Goal: Task Accomplishment & Management: Manage account settings

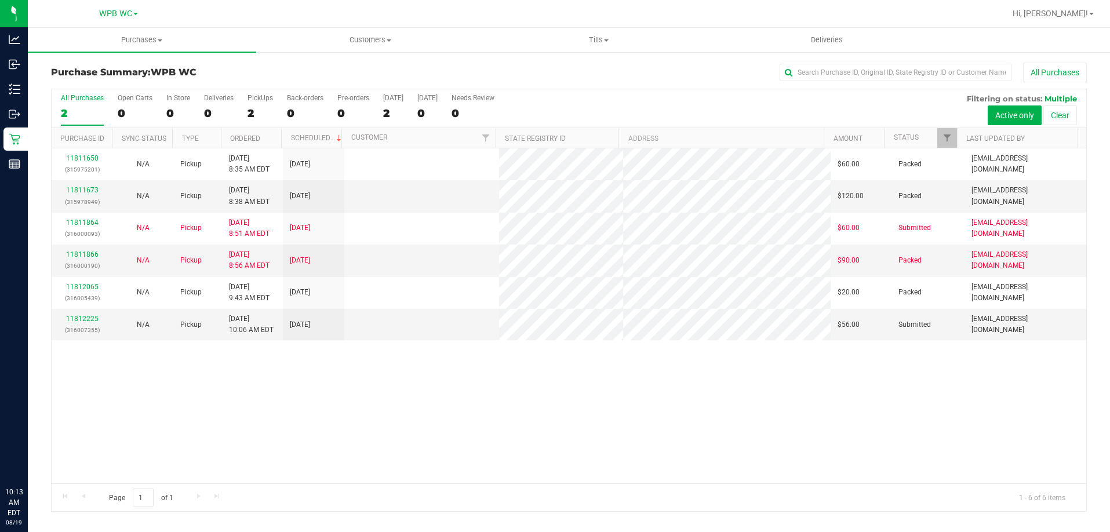
click at [238, 390] on div "11811650 (315975201) N/A Pickup [DATE] 8:35 AM EDT 8/19/2025 $60.00 Packed [EMA…" at bounding box center [569, 315] width 1035 height 335
drag, startPoint x: 93, startPoint y: 310, endPoint x: 75, endPoint y: 329, distance: 26.3
click at [91, 310] on td "11812225 (316007355)" at bounding box center [82, 324] width 61 height 31
click at [75, 329] on p "(316007355)" at bounding box center [82, 330] width 47 height 11
click at [77, 323] on div "11812225 (316007355)" at bounding box center [82, 325] width 47 height 22
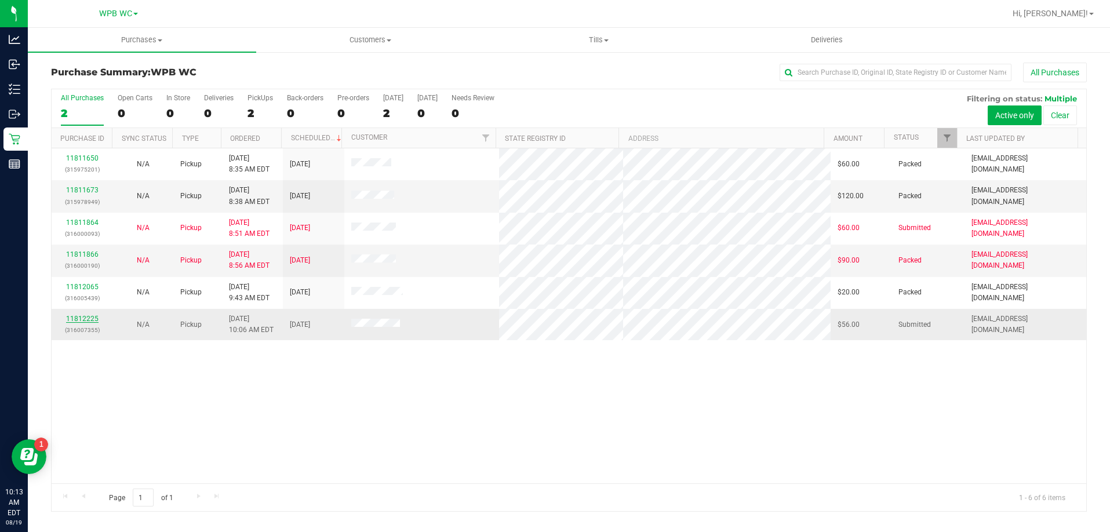
click at [81, 318] on link "11812225" at bounding box center [82, 319] width 32 height 8
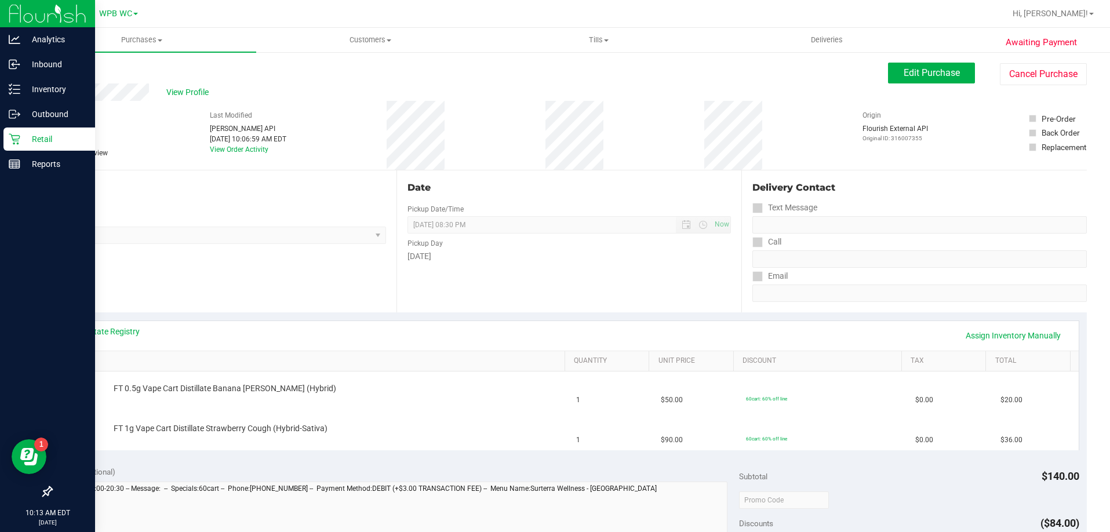
click at [14, 141] on icon at bounding box center [15, 139] width 12 height 12
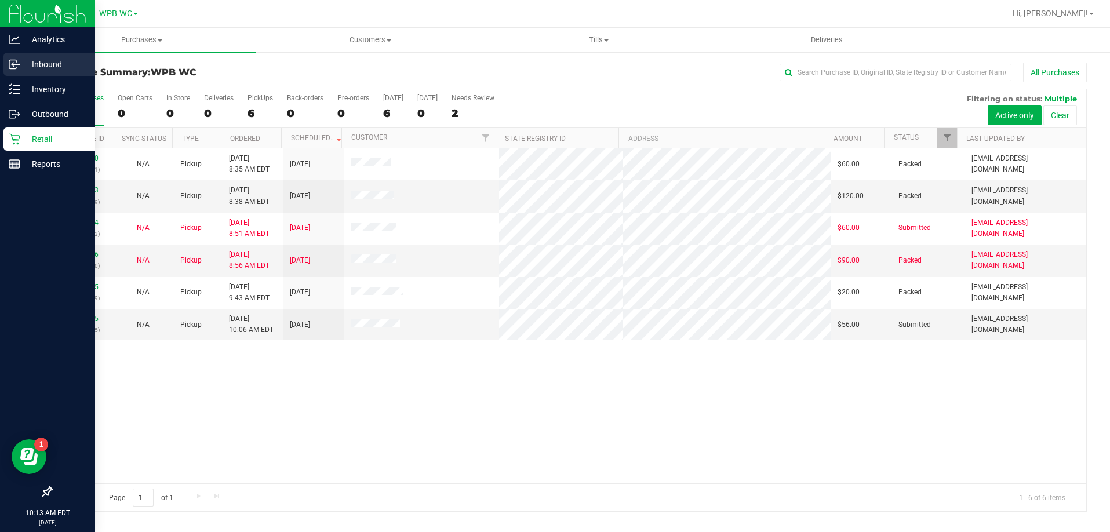
click at [47, 63] on p "Inbound" at bounding box center [55, 64] width 70 height 14
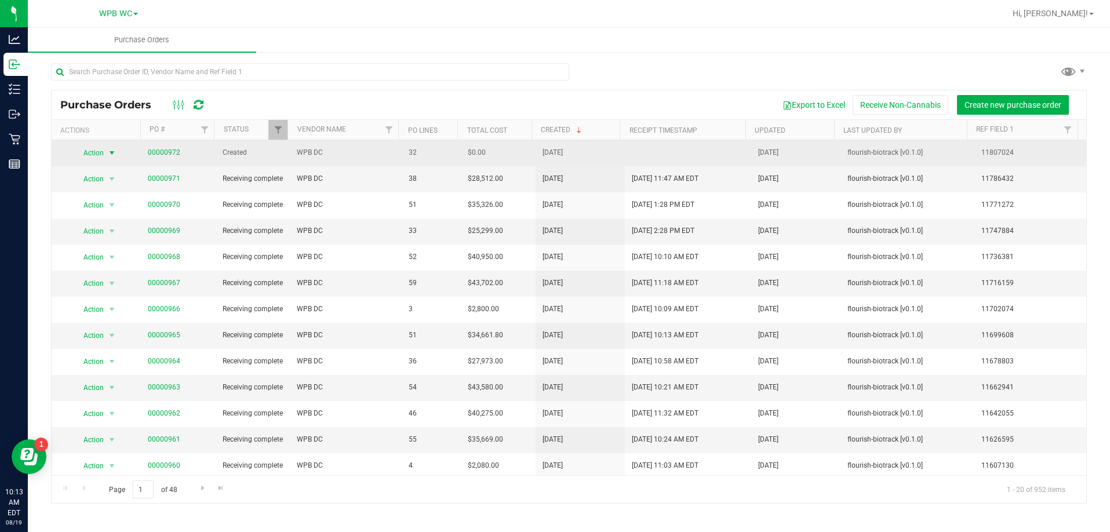
click at [106, 159] on span "select" at bounding box center [112, 153] width 14 height 16
click at [167, 151] on link "00000972" at bounding box center [164, 152] width 32 height 8
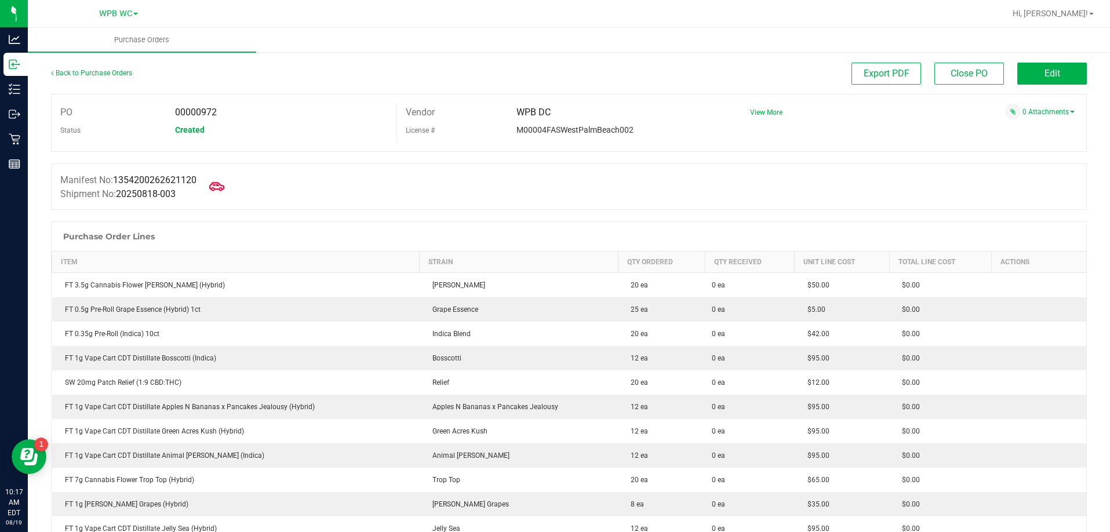
click at [222, 183] on icon at bounding box center [216, 186] width 15 height 9
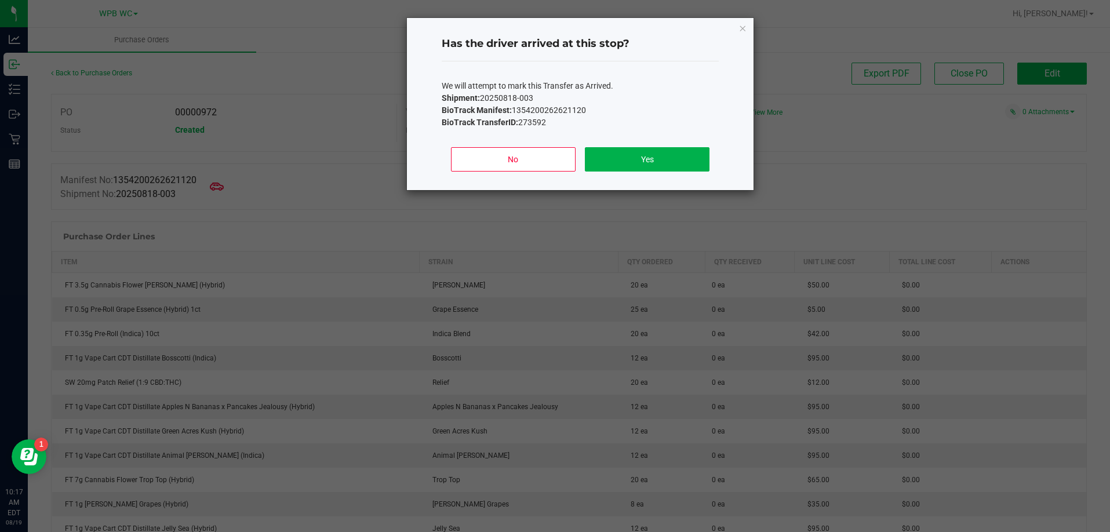
click at [602, 110] on p "BioTrack Manifest: 1354200262621120" at bounding box center [580, 110] width 277 height 12
click at [626, 153] on button "Yes" at bounding box center [647, 159] width 125 height 24
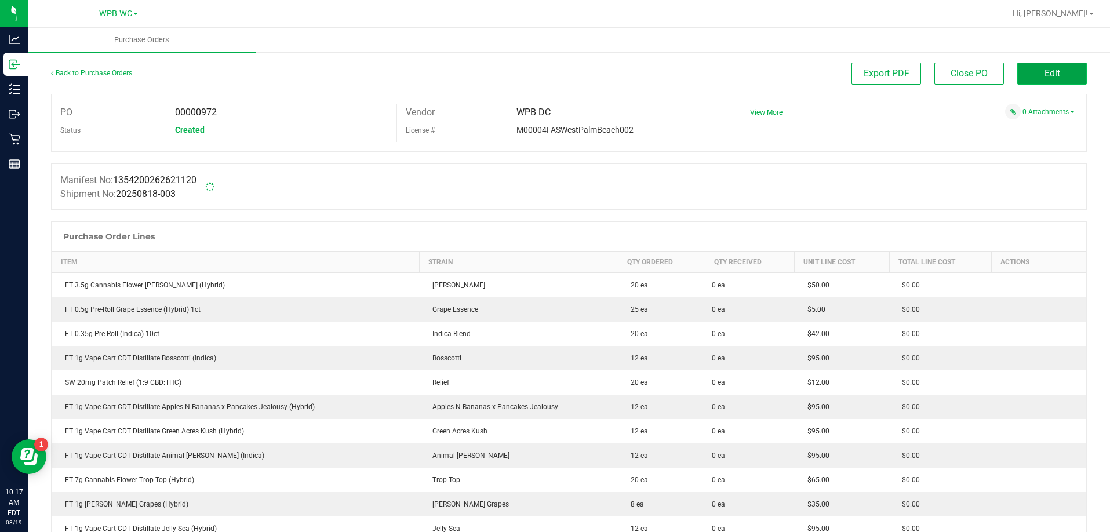
click at [1035, 75] on button "Edit" at bounding box center [1053, 74] width 70 height 22
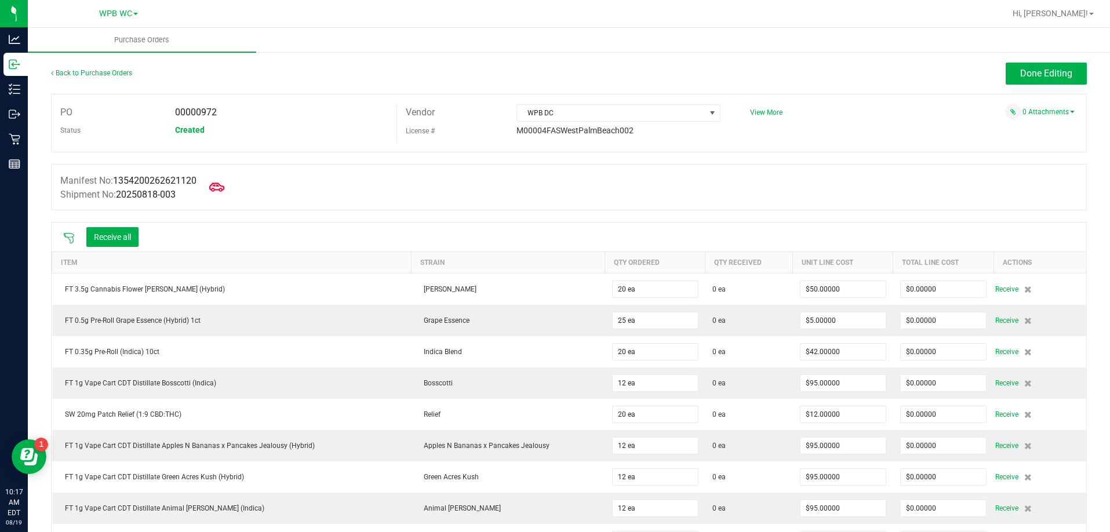
click at [222, 186] on icon at bounding box center [216, 187] width 15 height 15
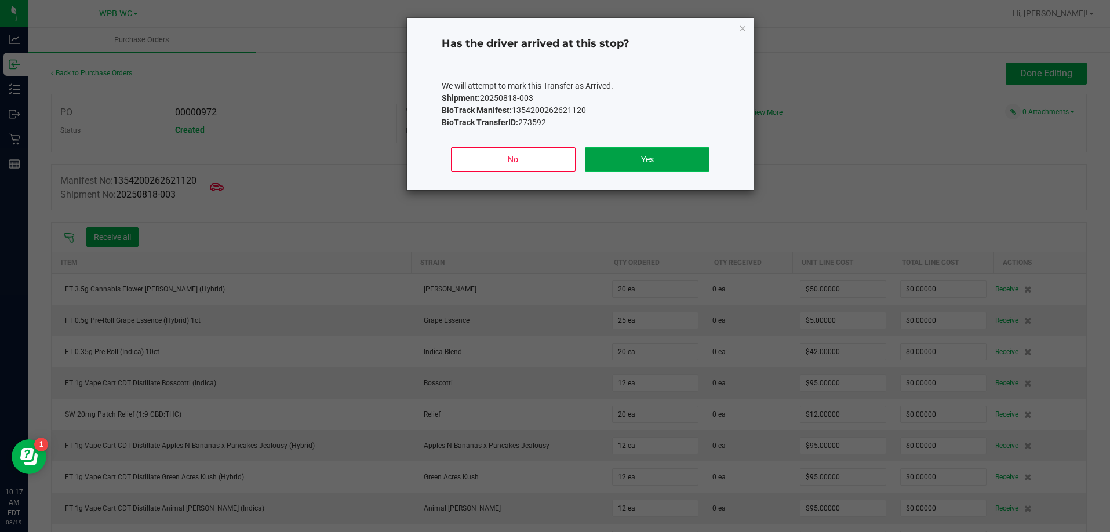
click at [680, 153] on button "Yes" at bounding box center [647, 159] width 125 height 24
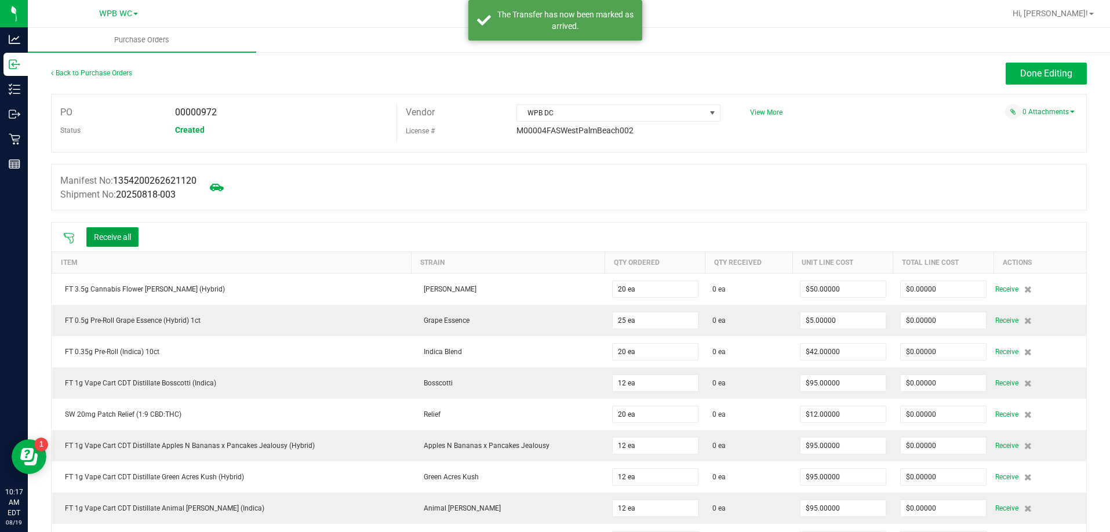
click at [129, 239] on button "Receive all" at bounding box center [112, 237] width 52 height 20
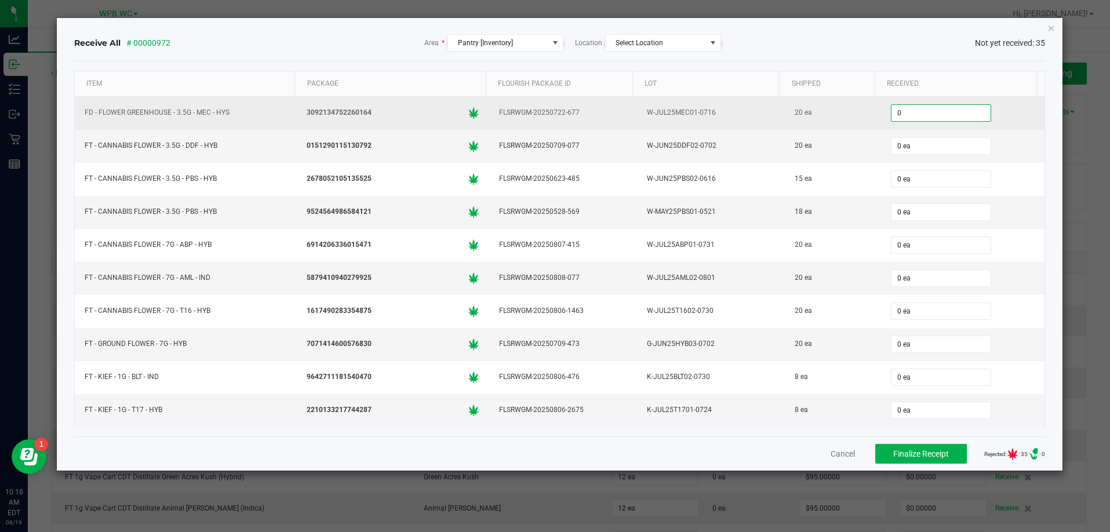
click at [898, 117] on input "0" at bounding box center [941, 113] width 99 height 16
type input "20 ea"
type input "15 ea"
type input "18 ea"
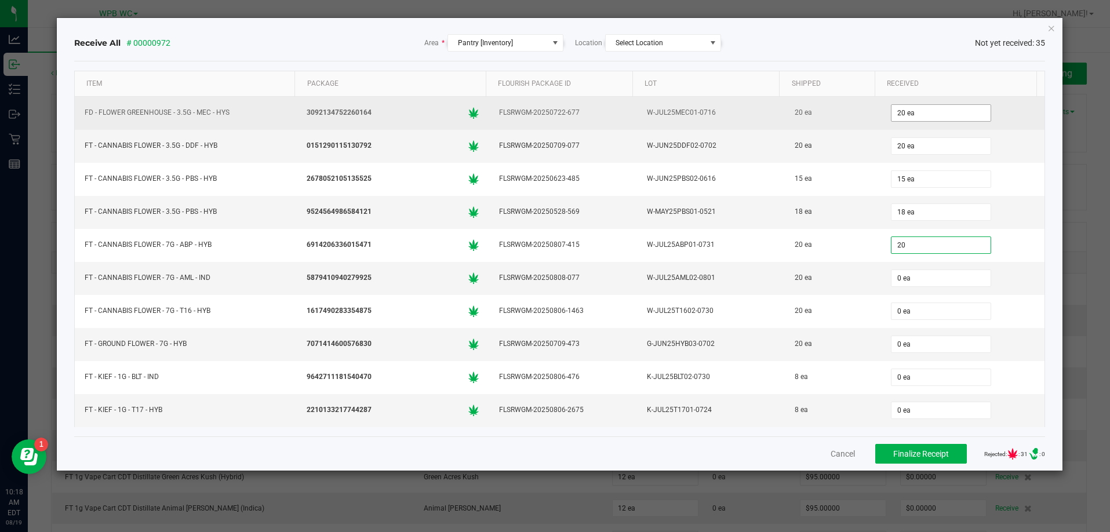
type input "20 ea"
type input "20"
type input "0"
type input "20 ea"
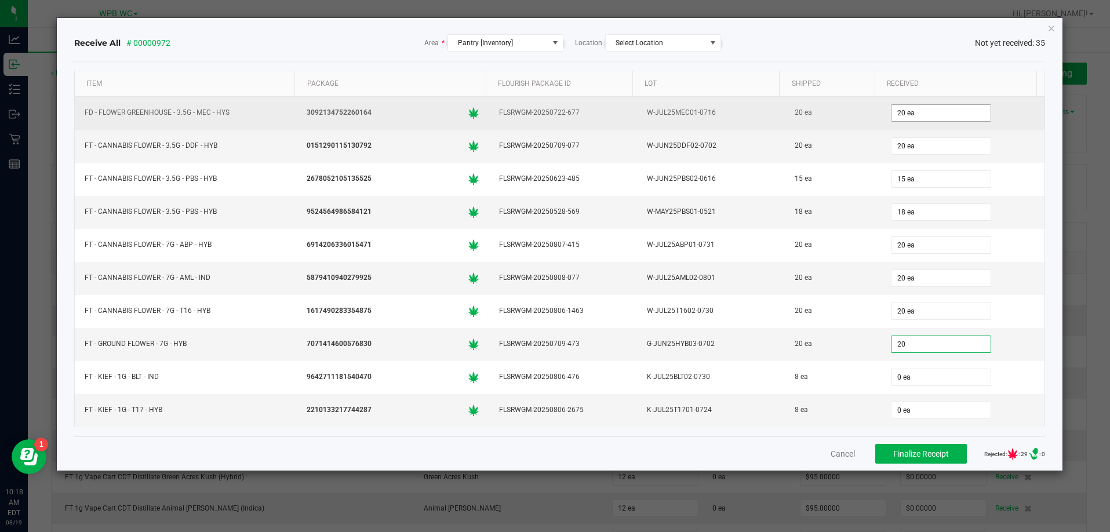
type input "20"
type input "0"
type input "20 ea"
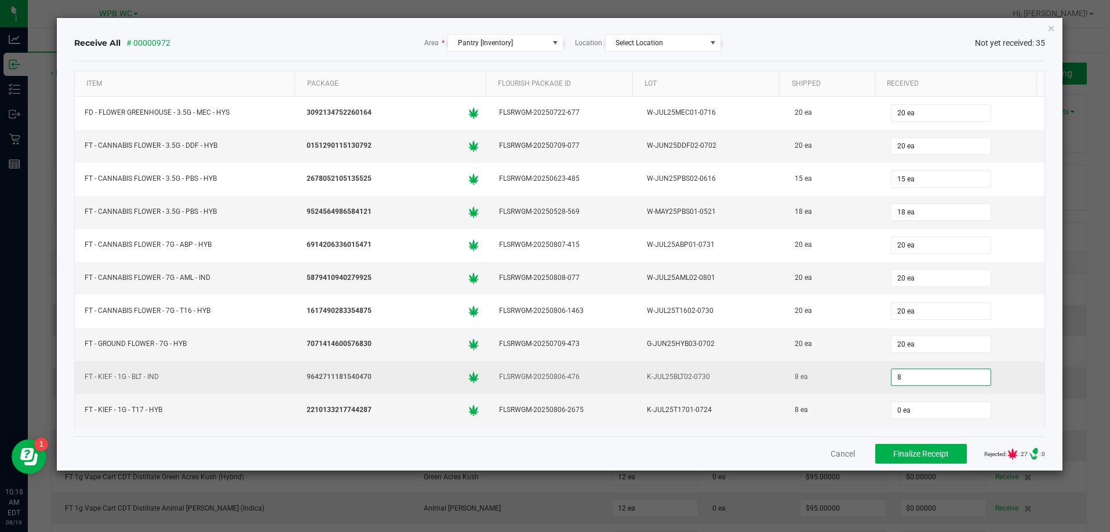
type input "8 ea"
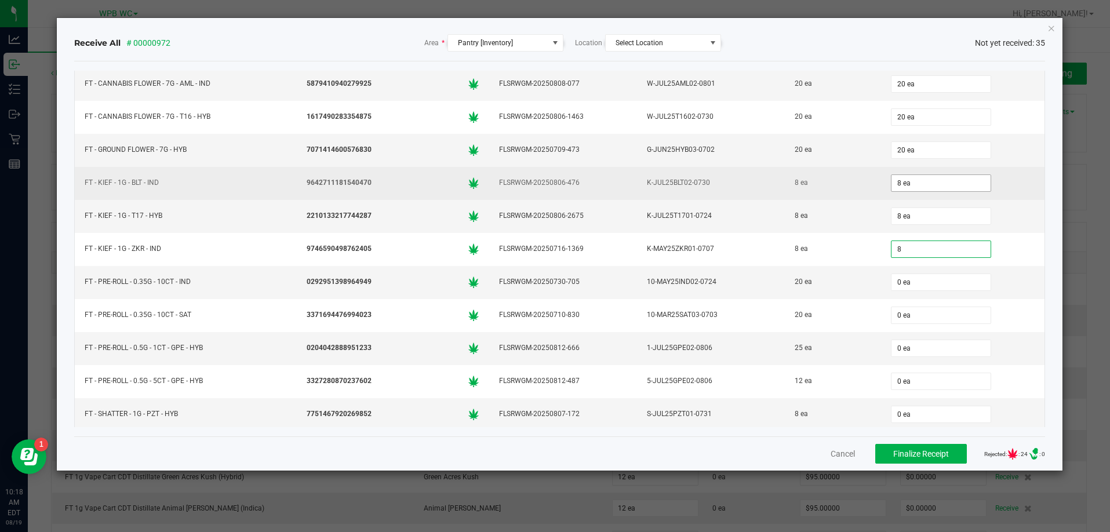
type input "8 ea"
type input "20 ea"
type input "25 ea"
type input "12 ea"
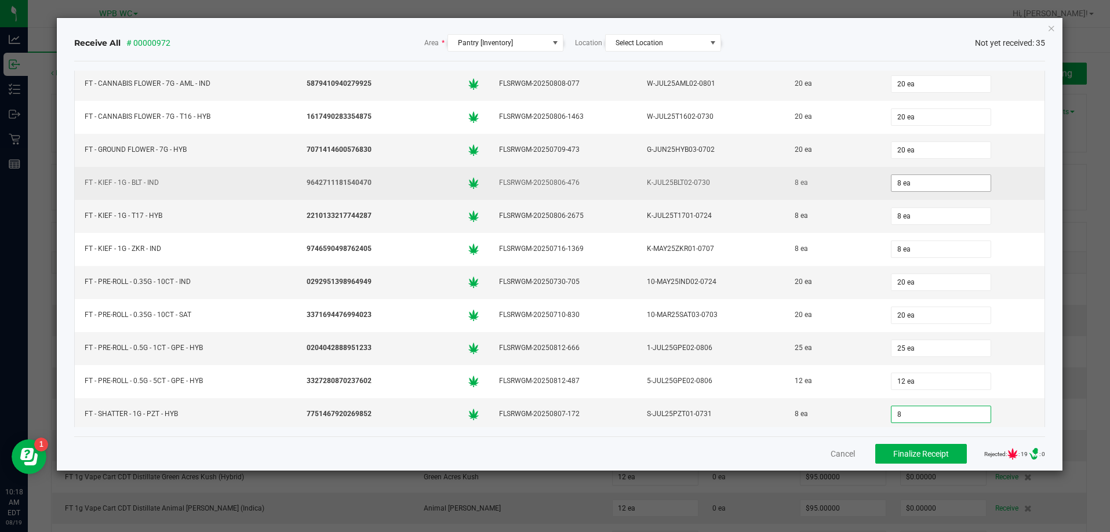
type input "8 ea"
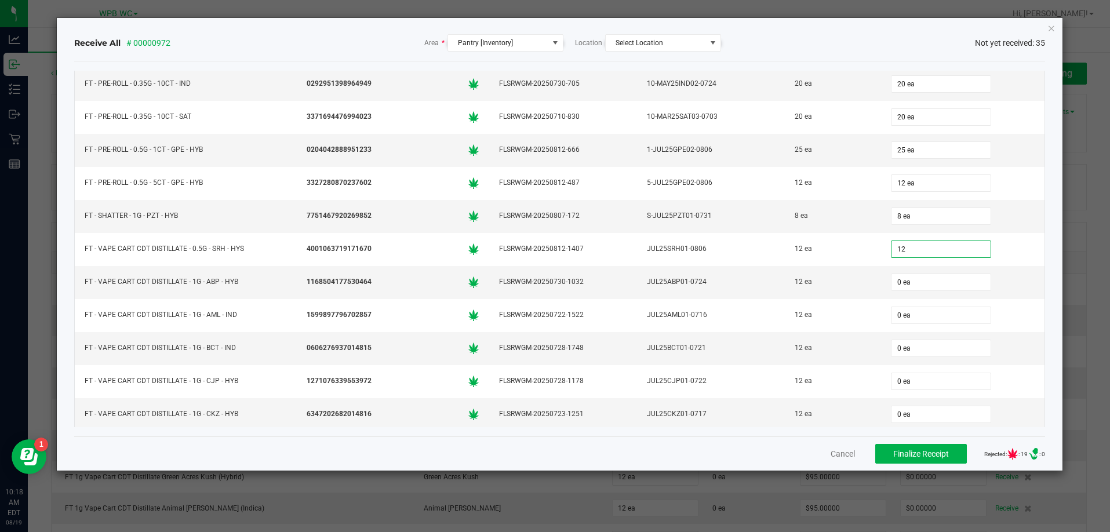
type input "12"
type input "0"
type input "12 ea"
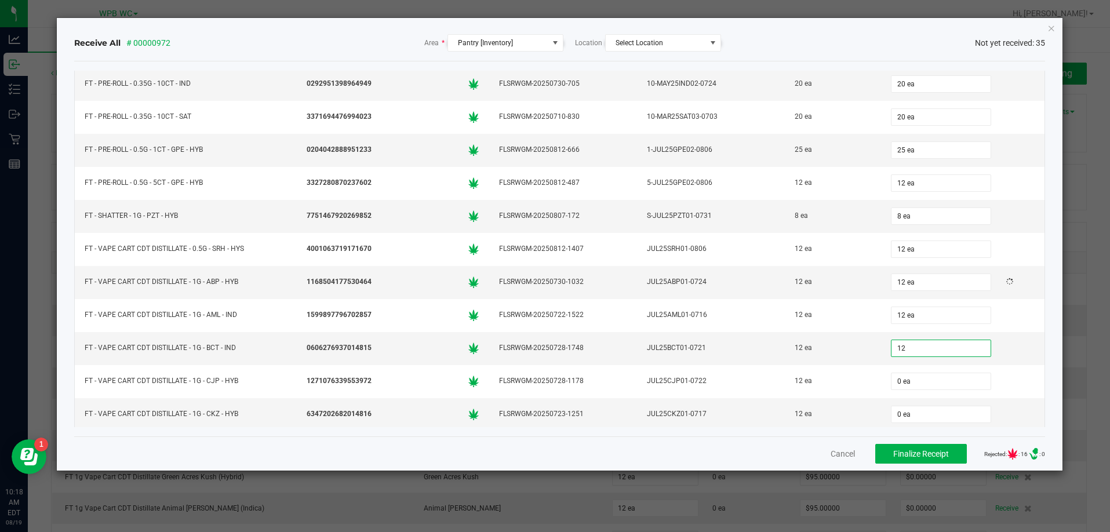
type input "12 ea"
type input "12"
type input "0"
type input "12 ea"
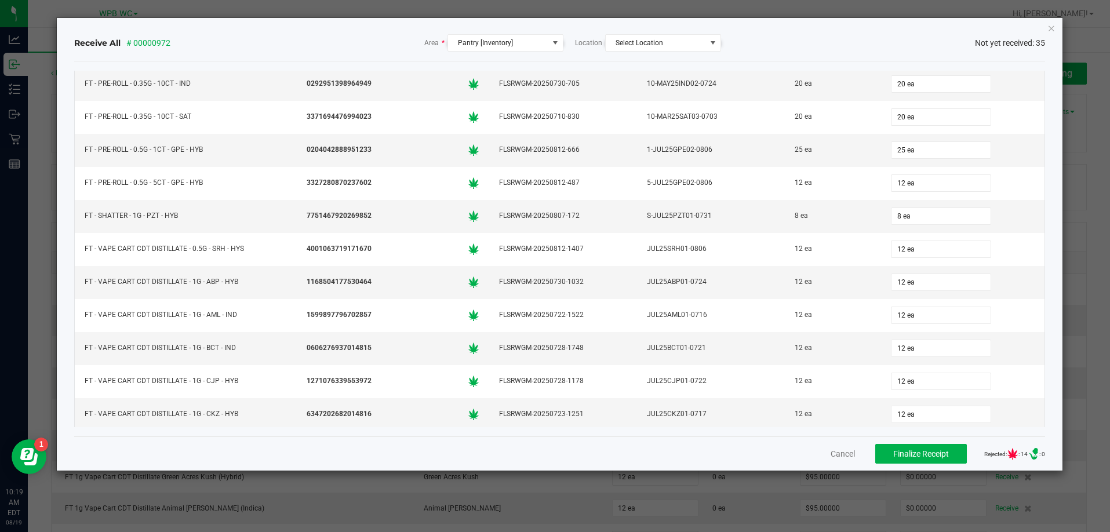
scroll to position [591, 0]
type input "12 ea"
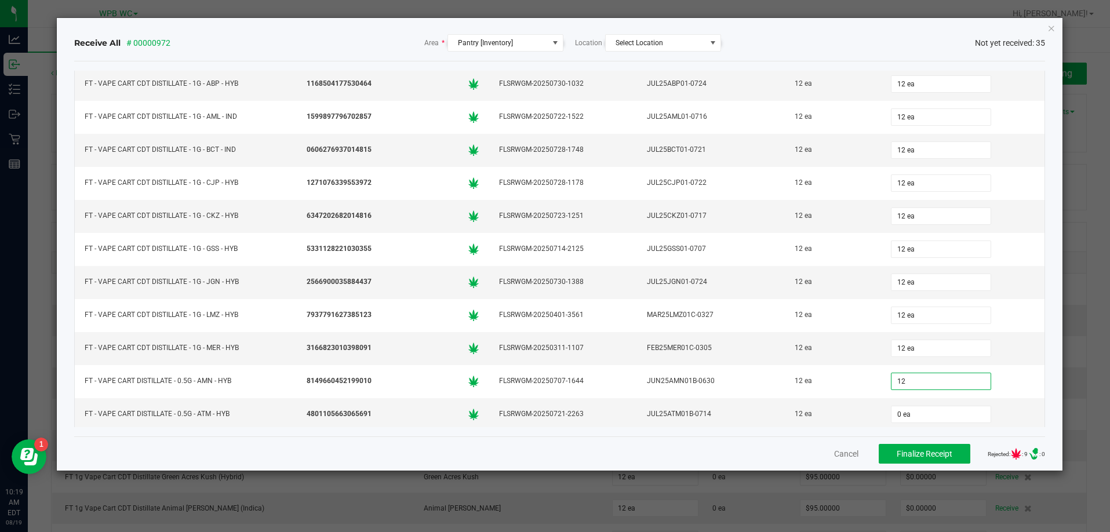
type input "12 ea"
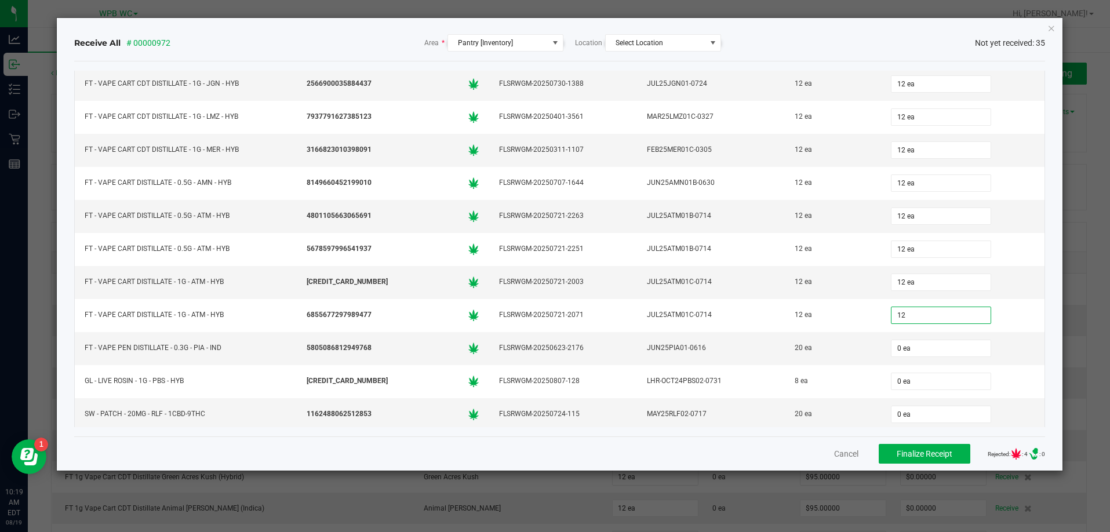
type input "12 ea"
type input "20 ea"
type input "8 ea"
type input "20 ea"
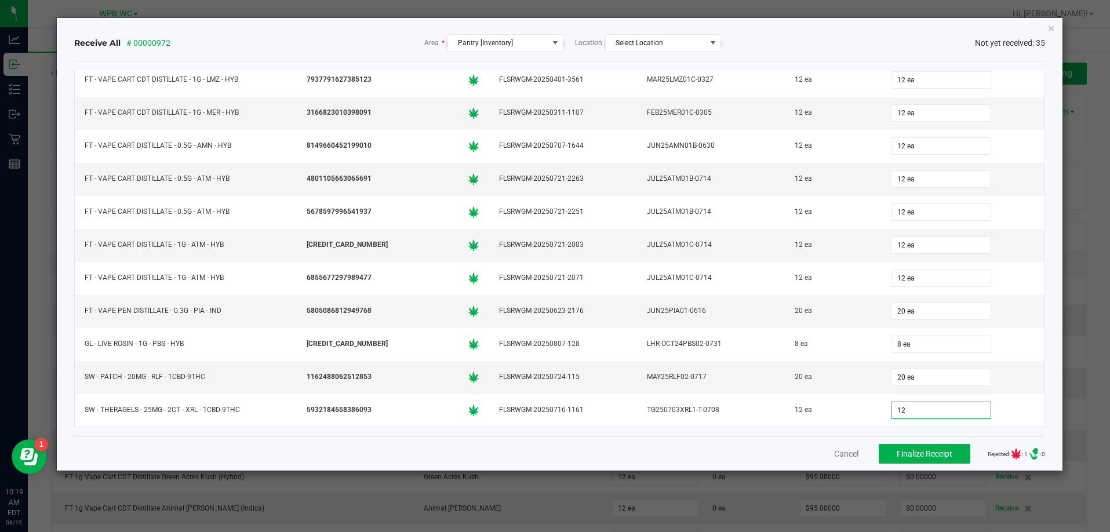
type input "12 ea"
click at [1047, 263] on div "Receive All # 00000972 Area * Pantry [Inventory] Location Select Location Not y…" at bounding box center [560, 244] width 1006 height 453
click at [913, 448] on button "Finalize Receipt" at bounding box center [925, 454] width 92 height 20
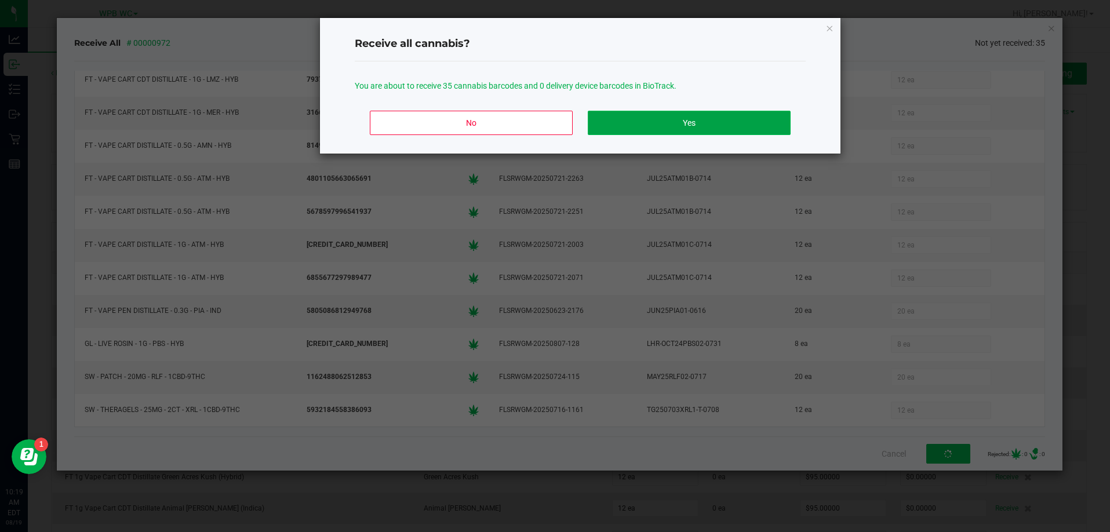
click at [742, 131] on button "Yes" at bounding box center [689, 123] width 203 height 24
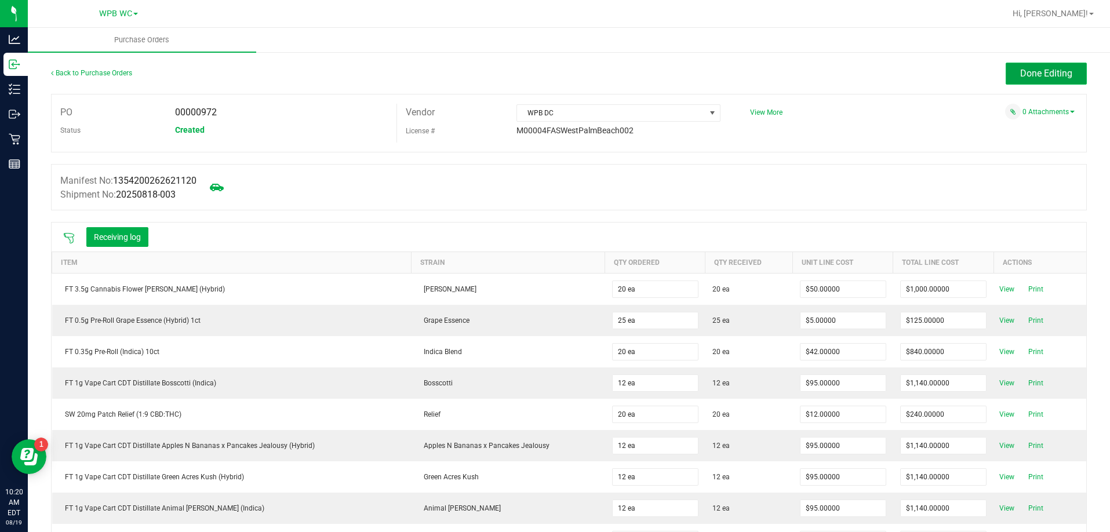
click at [1030, 83] on button "Done Editing" at bounding box center [1046, 74] width 81 height 22
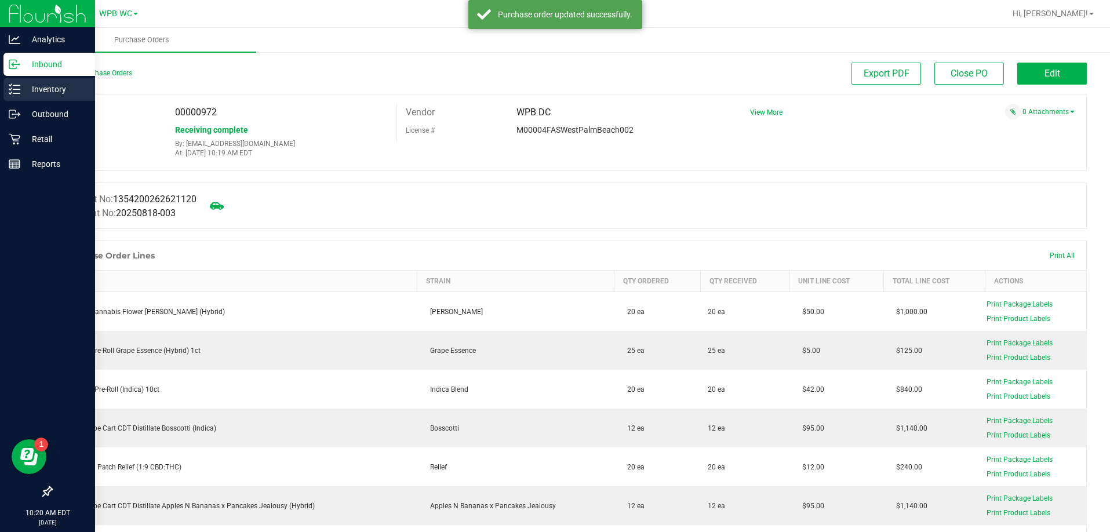
click at [37, 96] on div "Inventory" at bounding box center [49, 89] width 92 height 23
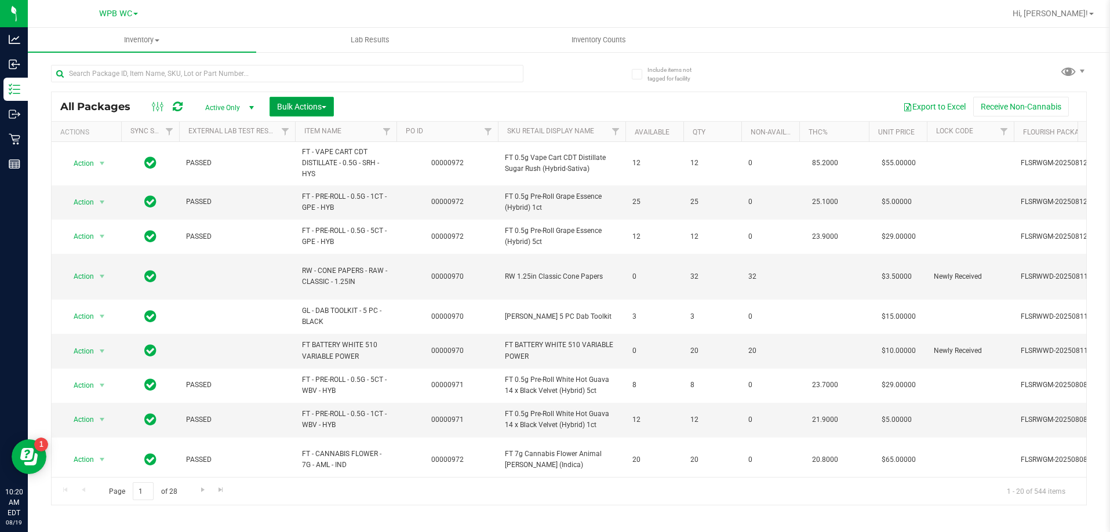
click at [308, 107] on span "Bulk Actions" at bounding box center [301, 106] width 49 height 9
click at [311, 217] on span "Lock/Unlock packages" at bounding box center [316, 217] width 79 height 9
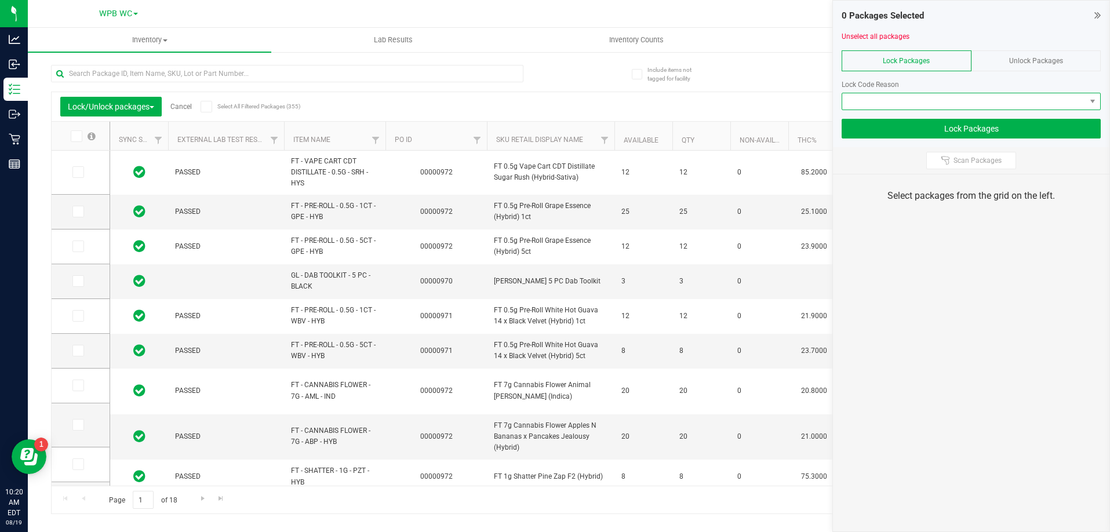
click at [917, 99] on span at bounding box center [965, 101] width 244 height 16
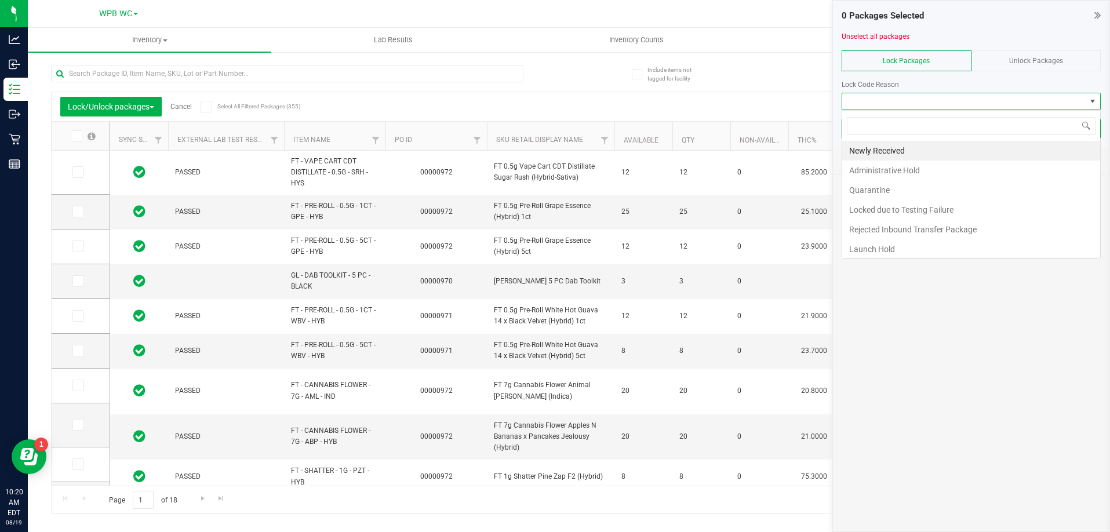
scroll to position [17, 259]
click at [428, 141] on th "PO ID" at bounding box center [436, 136] width 101 height 29
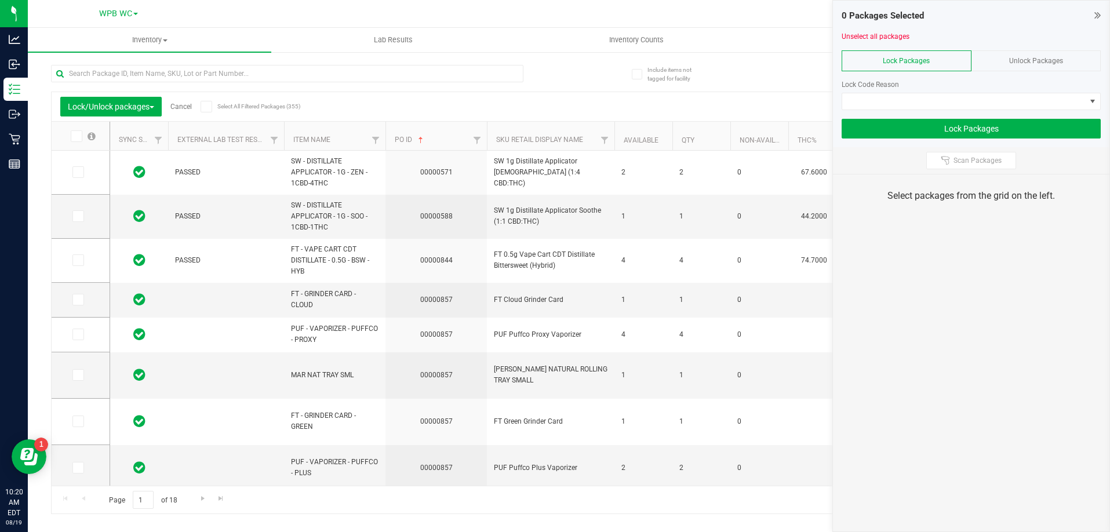
click at [428, 141] on th "PO ID" at bounding box center [436, 136] width 101 height 29
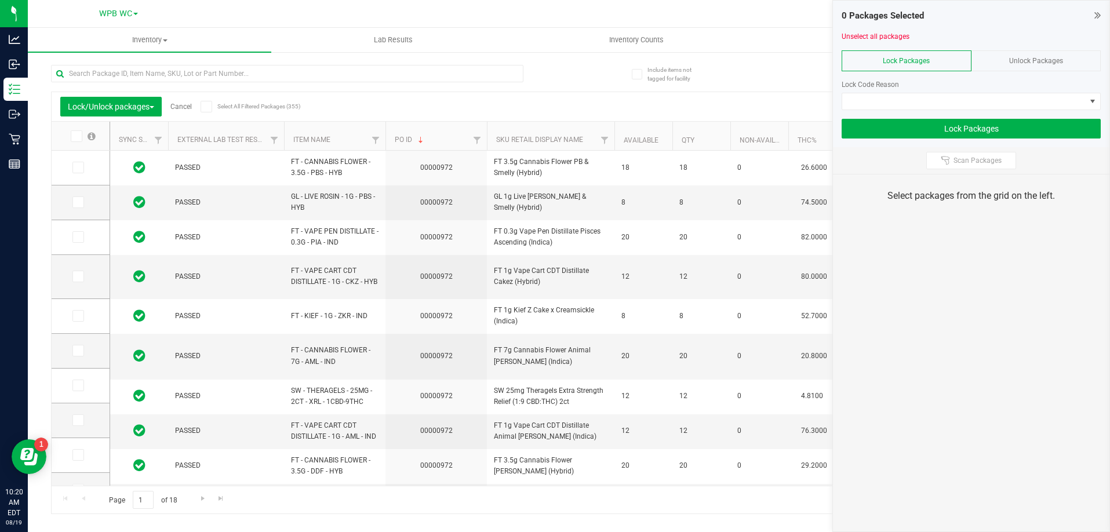
click at [72, 137] on span at bounding box center [77, 136] width 12 height 12
click at [0, 0] on input "checkbox" at bounding box center [0, 0] width 0 height 0
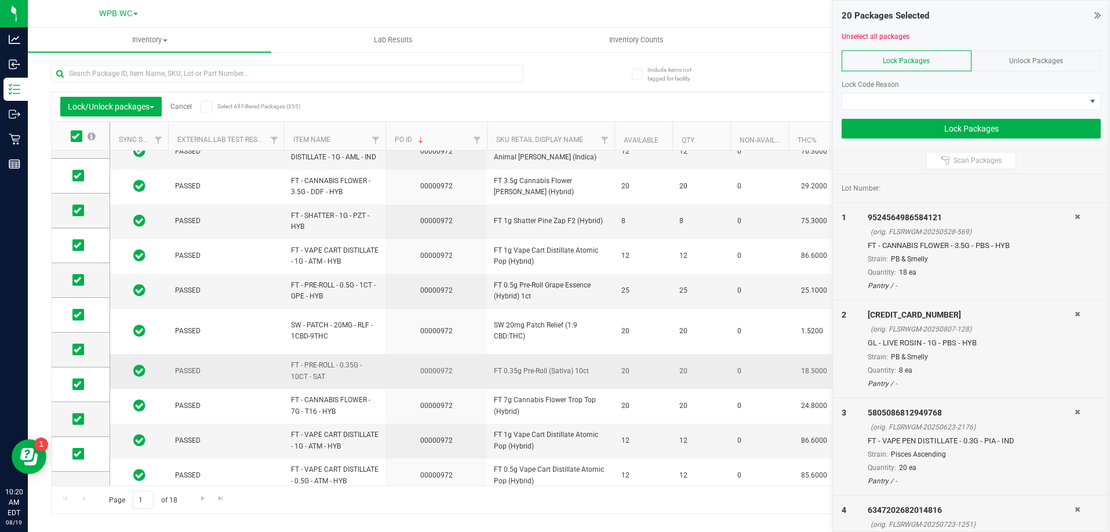
scroll to position [379, 0]
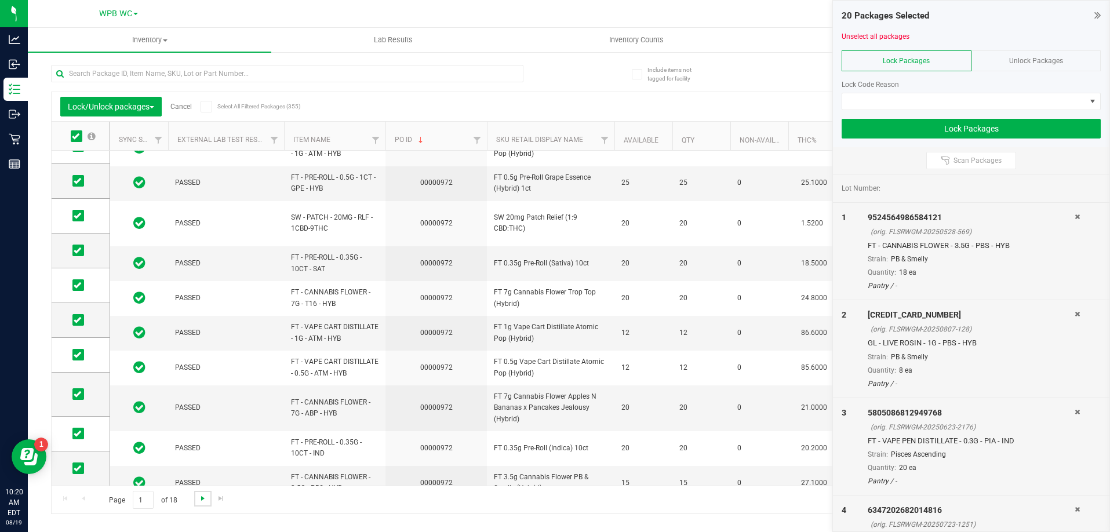
click at [198, 502] on span "Go to the next page" at bounding box center [202, 498] width 9 height 9
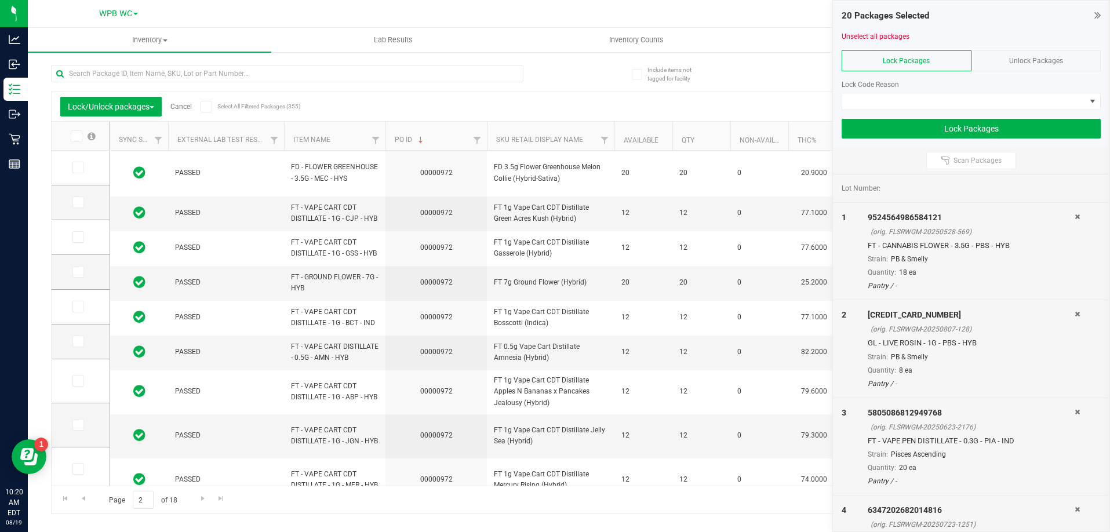
click at [78, 136] on icon at bounding box center [76, 136] width 8 height 0
click at [0, 0] on input "checkbox" at bounding box center [0, 0] width 0 height 0
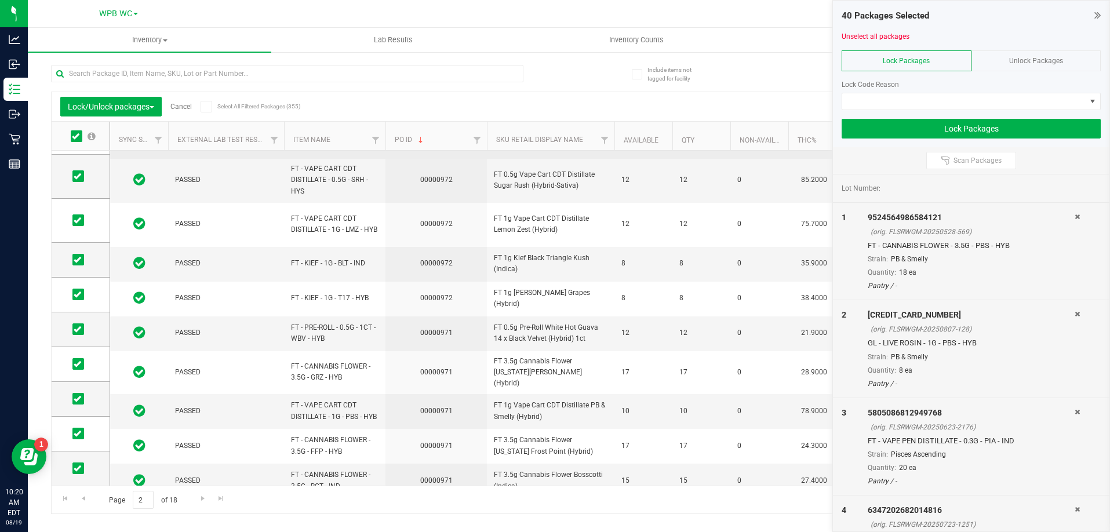
scroll to position [415, 0]
click at [75, 329] on icon at bounding box center [78, 329] width 8 height 0
click at [0, 0] on input "checkbox" at bounding box center [0, 0] width 0 height 0
click at [74, 364] on icon at bounding box center [78, 364] width 8 height 0
click at [0, 0] on input "checkbox" at bounding box center [0, 0] width 0 height 0
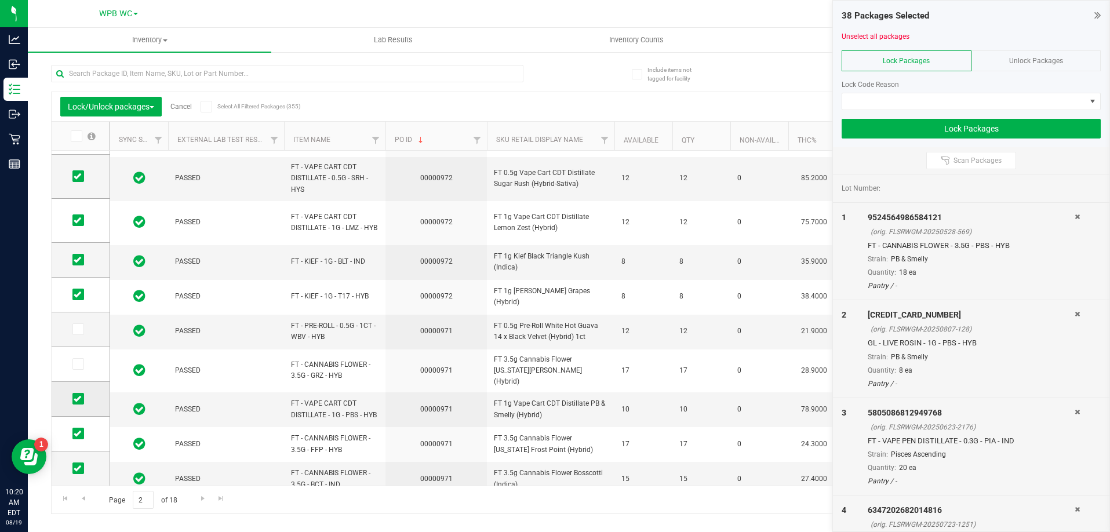
click at [78, 403] on span at bounding box center [78, 399] width 12 height 12
click at [0, 0] on input "checkbox" at bounding box center [0, 0] width 0 height 0
click at [82, 431] on span at bounding box center [78, 434] width 12 height 12
click at [0, 0] on input "checkbox" at bounding box center [0, 0] width 0 height 0
click at [78, 469] on icon at bounding box center [78, 469] width 8 height 0
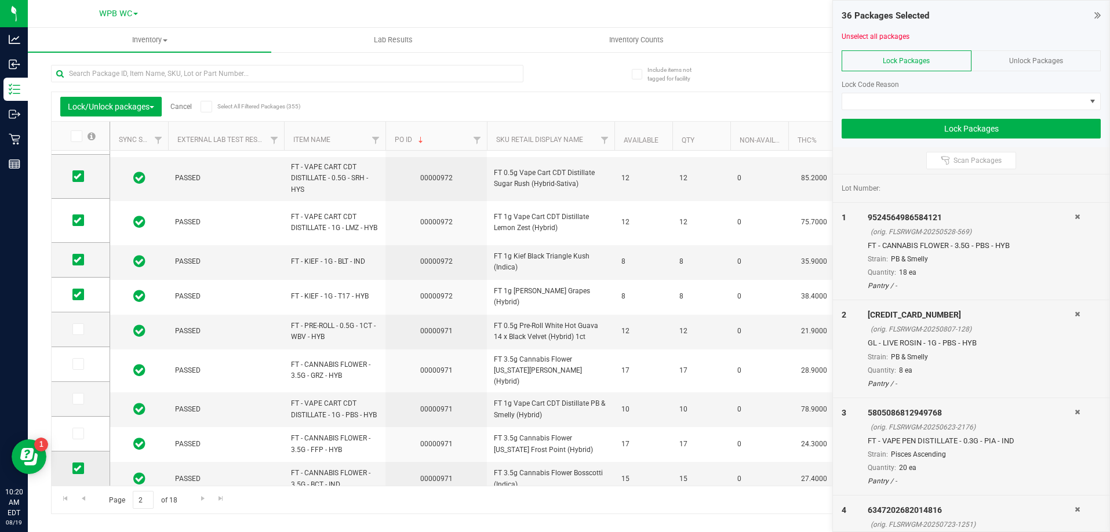
click at [0, 0] on input "checkbox" at bounding box center [0, 0] width 0 height 0
click at [219, 497] on span "Go to the last page" at bounding box center [220, 498] width 9 height 9
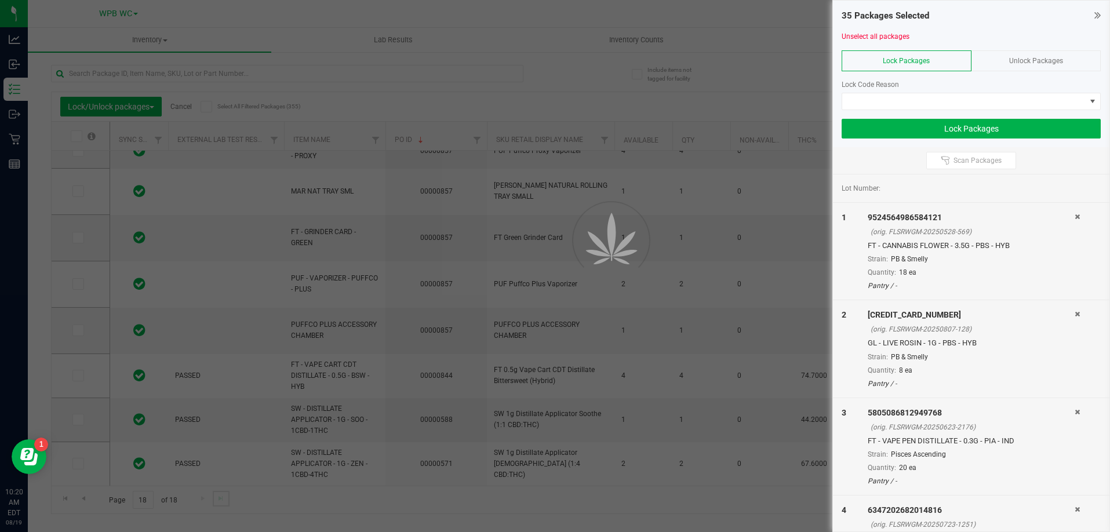
scroll to position [0, 0]
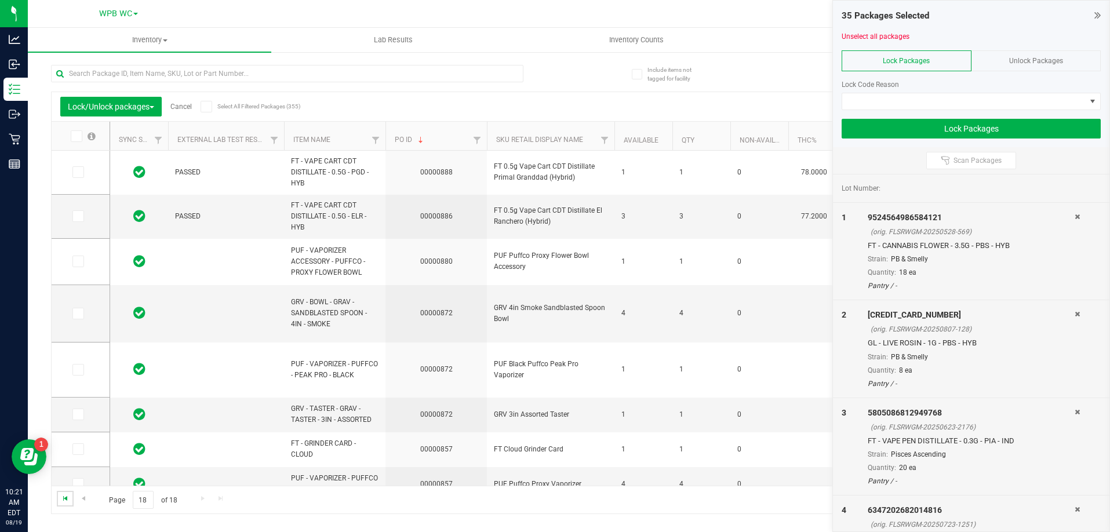
click at [66, 496] on span "Go to the first page" at bounding box center [65, 498] width 9 height 9
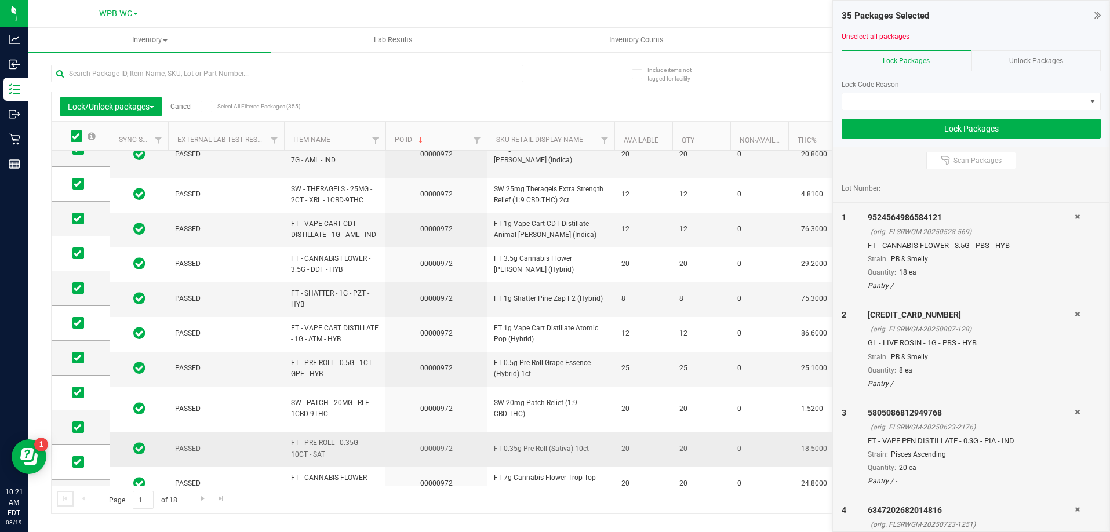
scroll to position [379, 0]
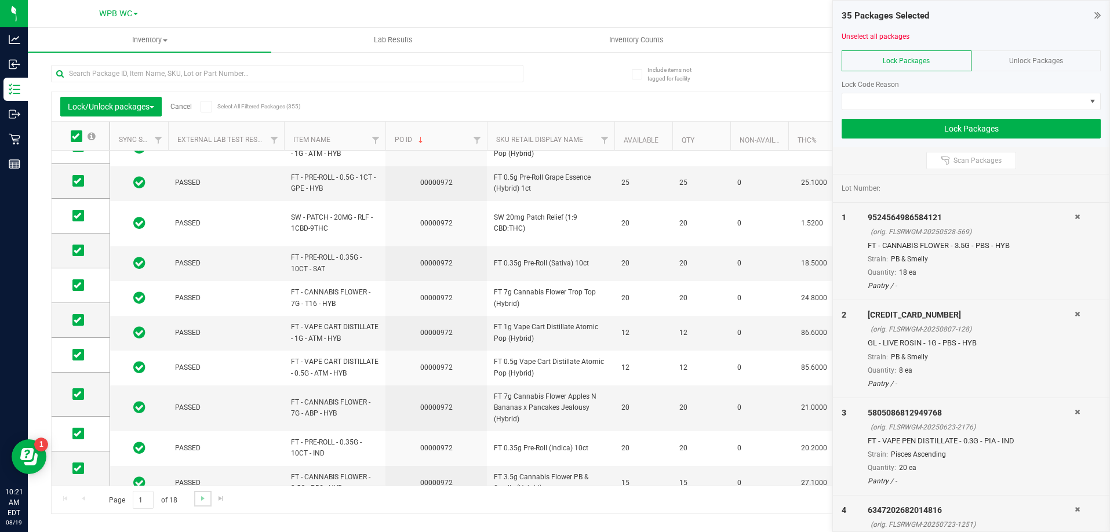
click at [205, 503] on link "Go to the next page" at bounding box center [202, 499] width 17 height 16
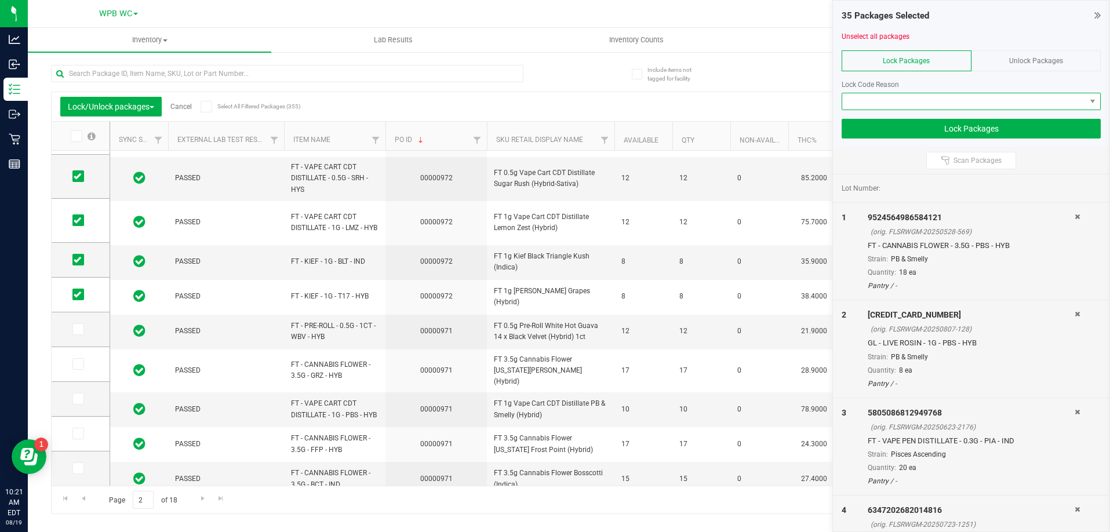
click at [938, 100] on span at bounding box center [965, 101] width 244 height 16
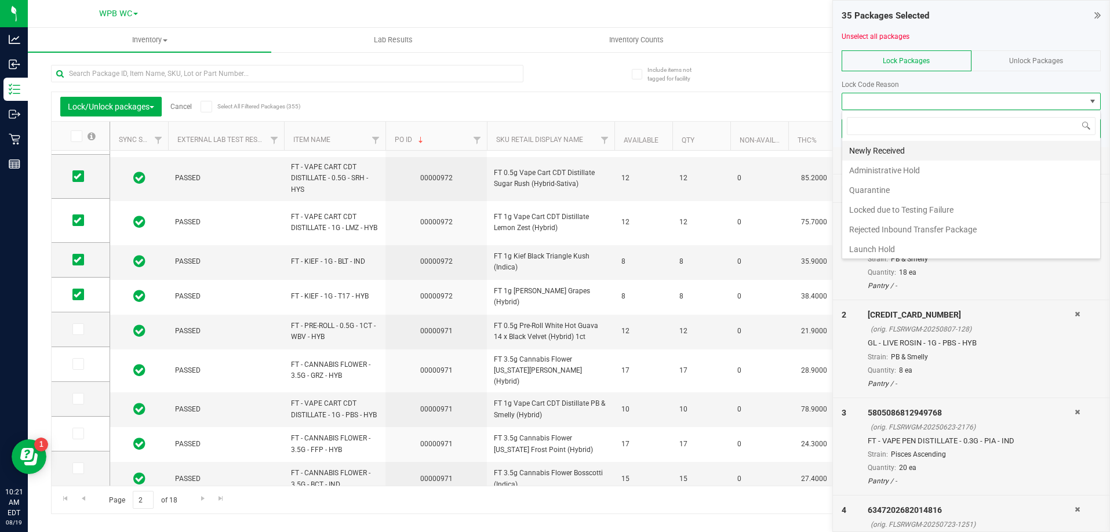
click at [901, 153] on li "Newly Received" at bounding box center [972, 151] width 258 height 20
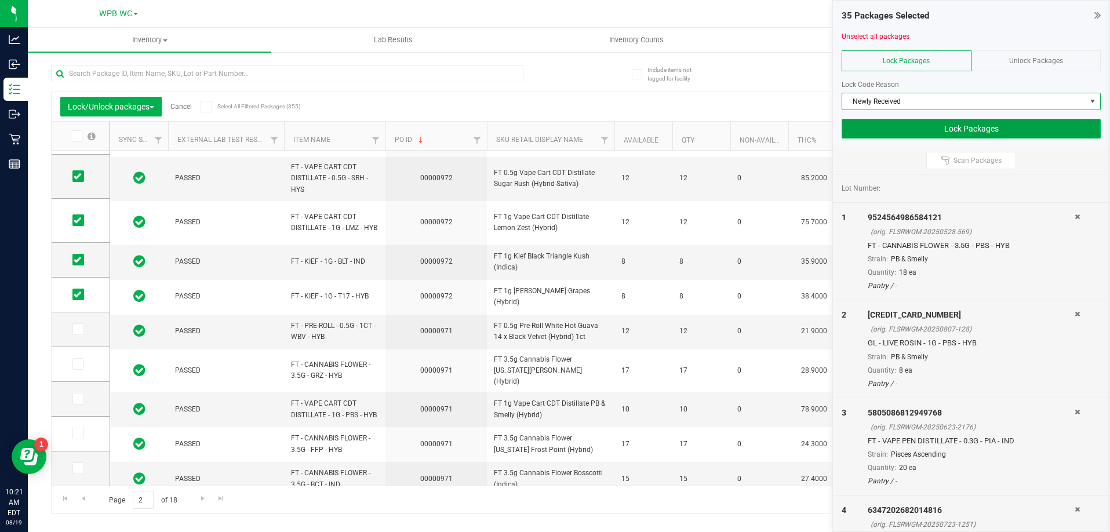
click at [933, 130] on button "Lock Packages" at bounding box center [971, 129] width 259 height 20
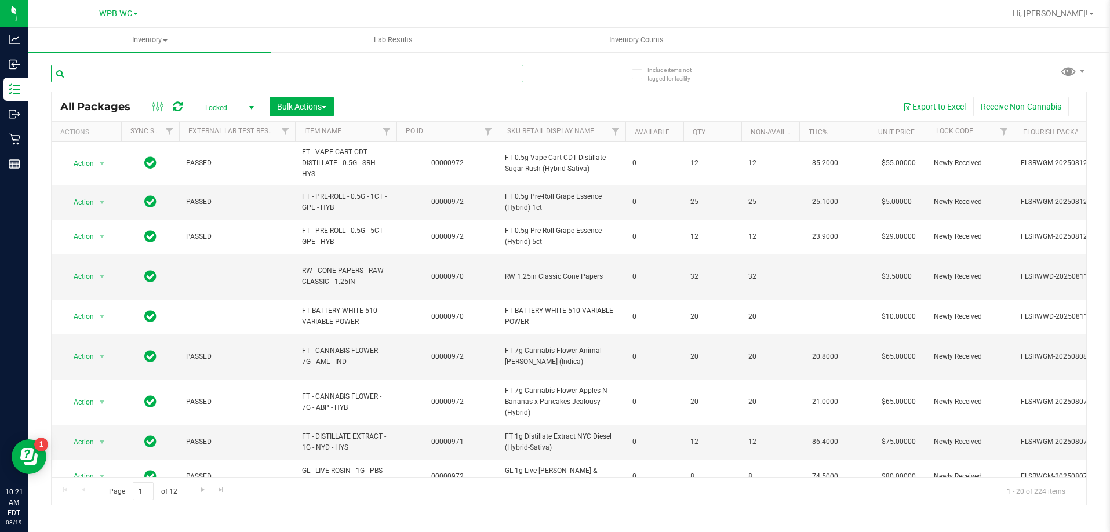
click at [146, 77] on input "text" at bounding box center [287, 73] width 473 height 17
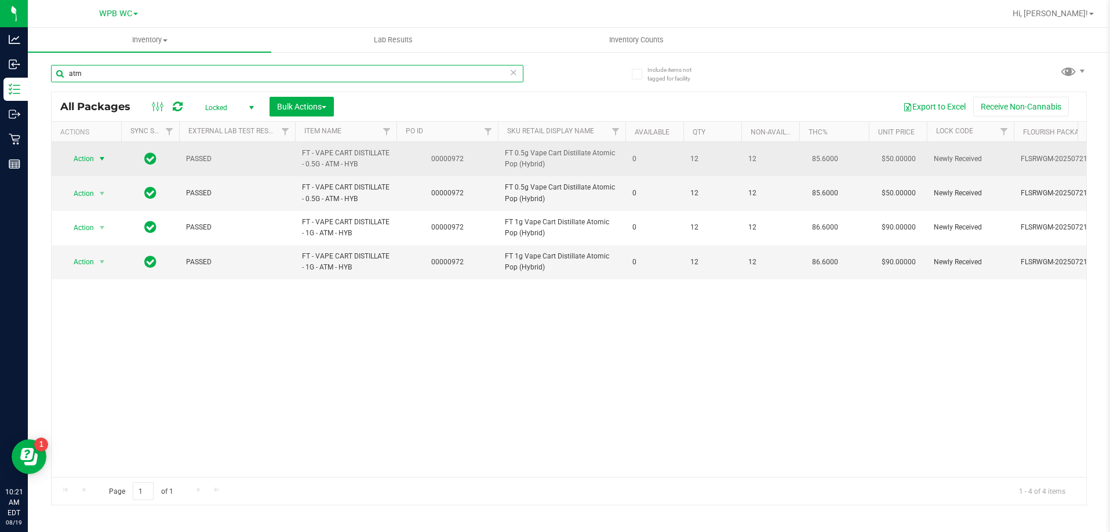
type input "atm"
click at [85, 173] on td "Action Action Edit attributes Global inventory Locate package Package audit log…" at bounding box center [87, 159] width 70 height 34
click at [89, 157] on span "Action" at bounding box center [78, 159] width 31 height 16
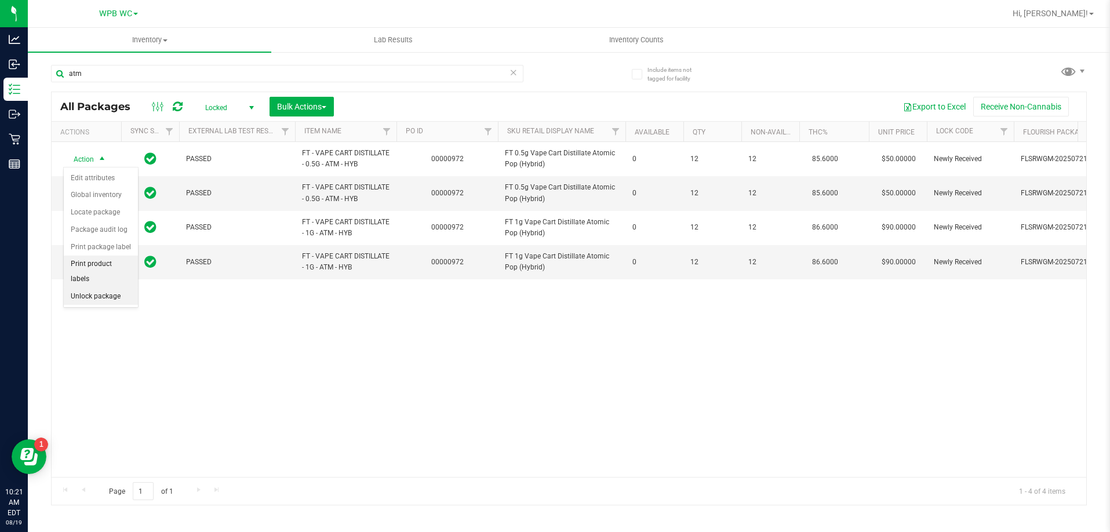
click at [95, 288] on li "Unlock package" at bounding box center [101, 296] width 74 height 17
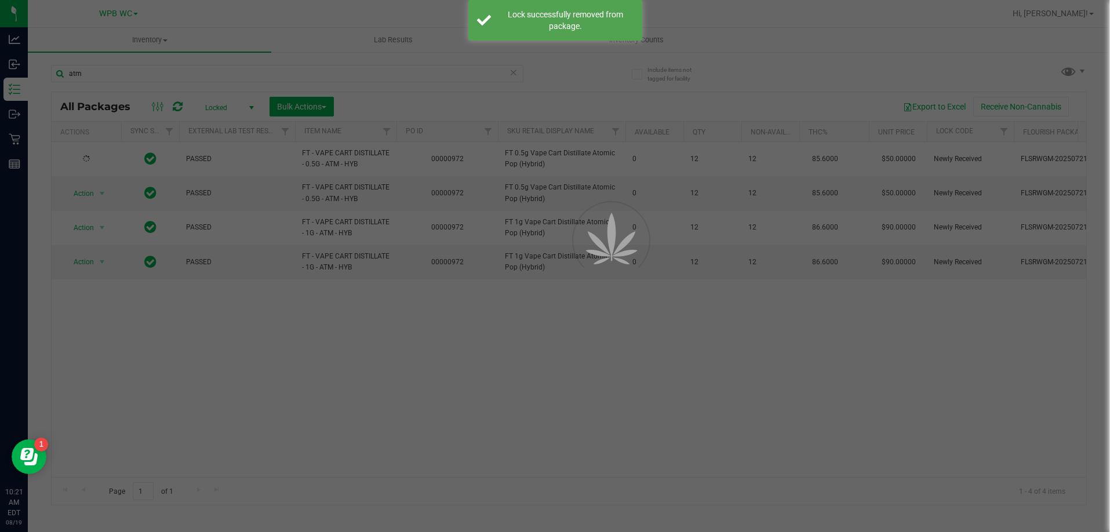
click at [92, 194] on div at bounding box center [555, 266] width 1110 height 532
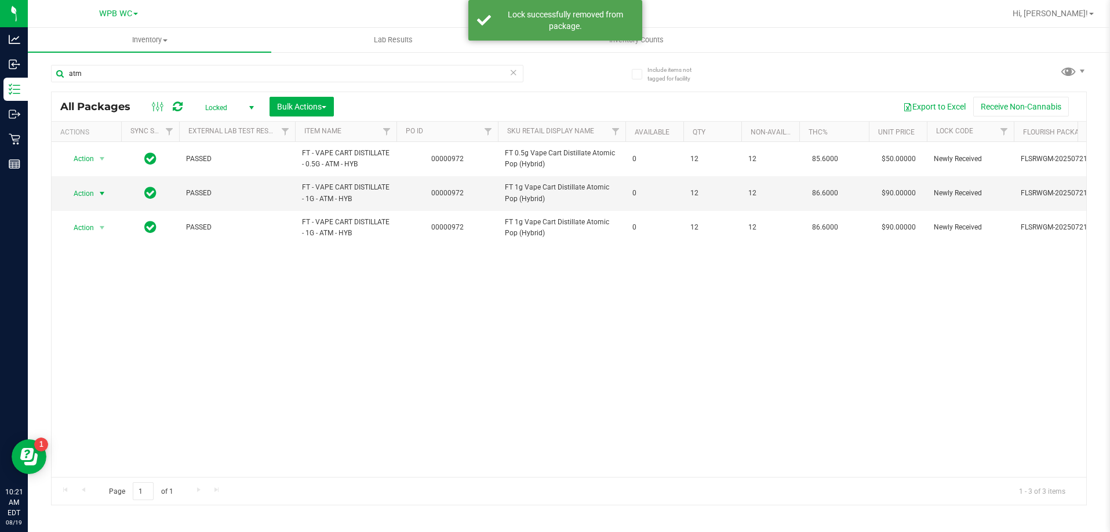
click at [89, 194] on span "Action" at bounding box center [78, 194] width 31 height 16
click at [95, 322] on li "Unlock package" at bounding box center [101, 330] width 74 height 17
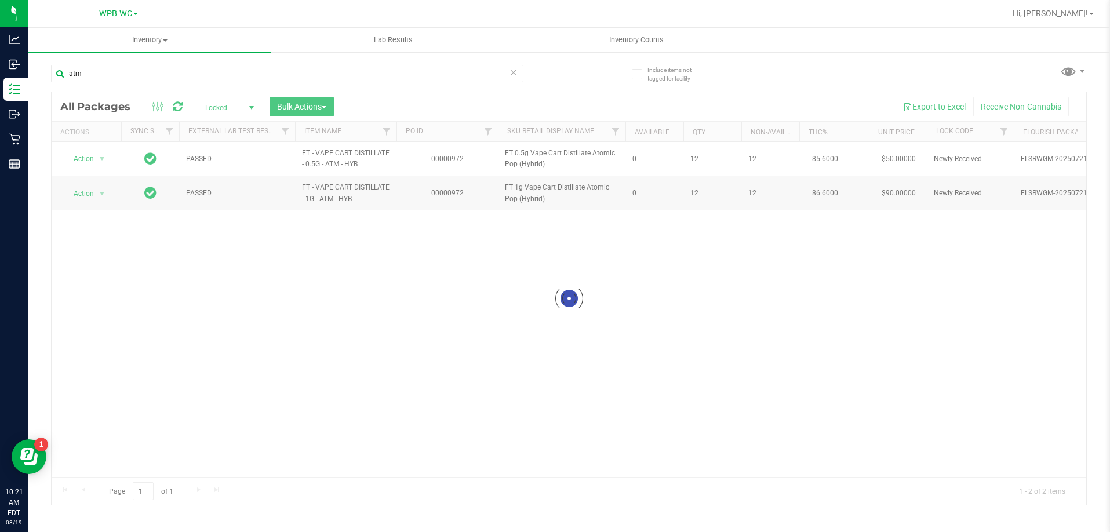
click at [90, 160] on div at bounding box center [569, 298] width 1035 height 413
click at [90, 160] on span "Action" at bounding box center [78, 159] width 31 height 16
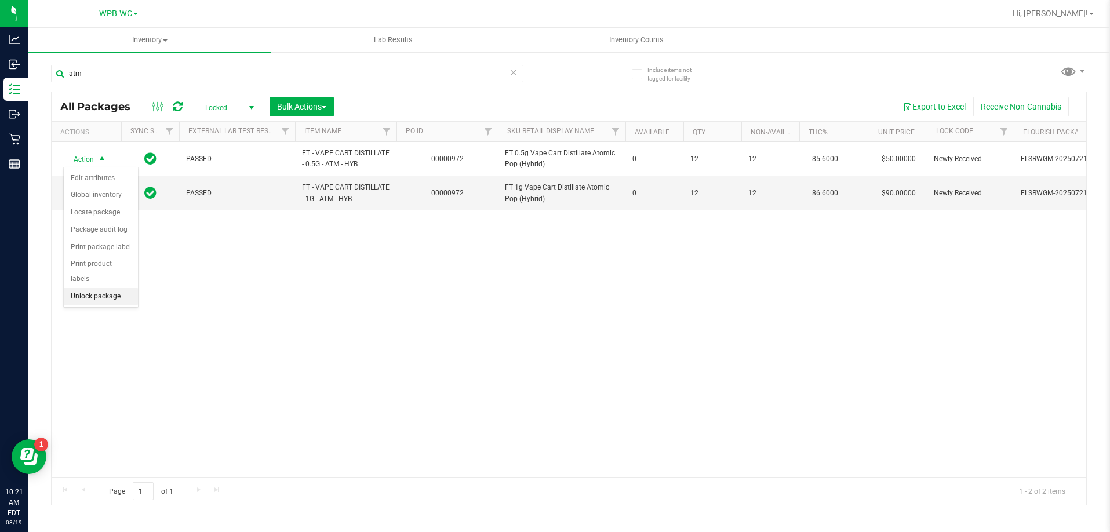
click at [93, 288] on li "Unlock package" at bounding box center [101, 296] width 74 height 17
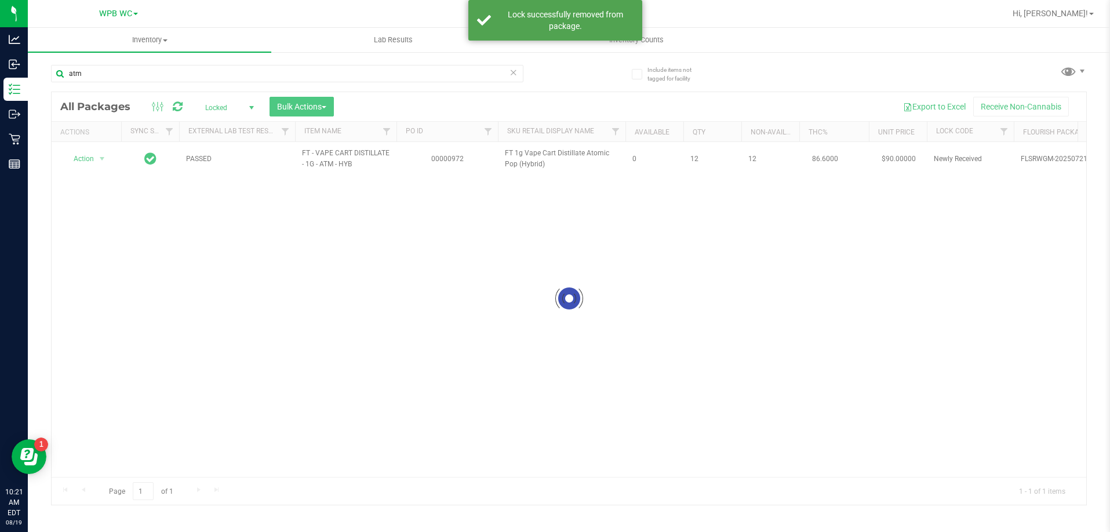
click at [94, 157] on div at bounding box center [569, 298] width 1035 height 413
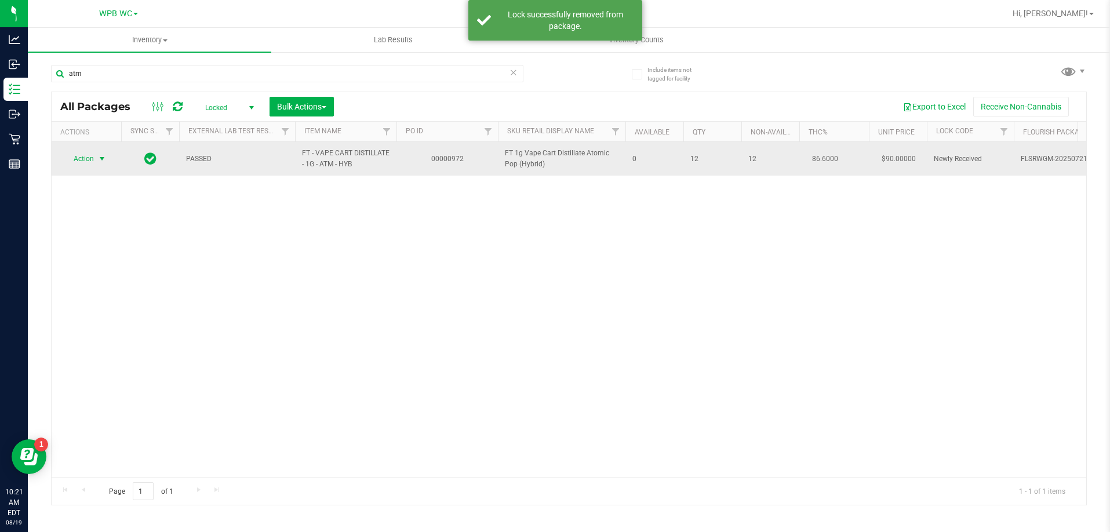
click at [93, 156] on span "Action" at bounding box center [78, 159] width 31 height 16
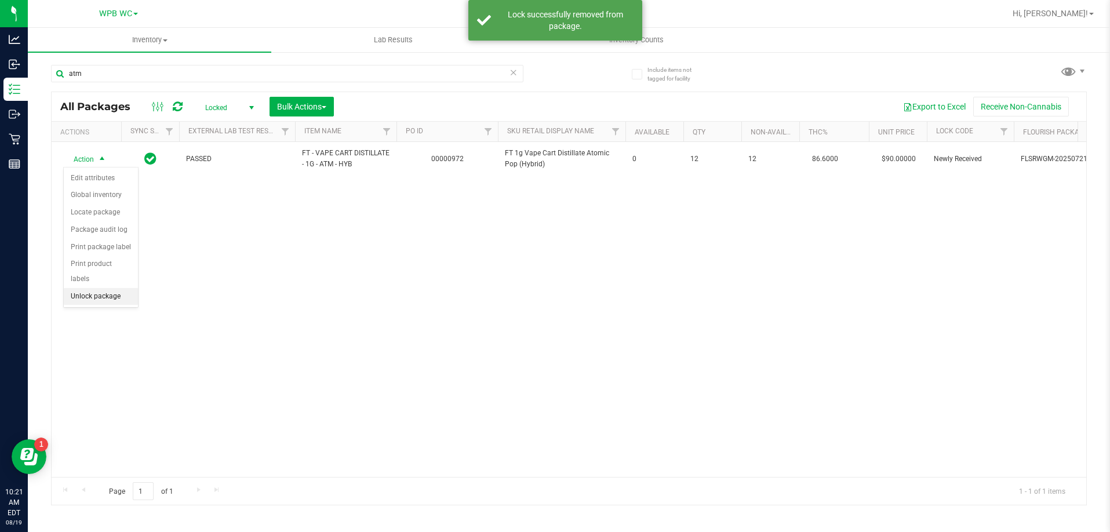
click at [93, 288] on li "Unlock package" at bounding box center [101, 296] width 74 height 17
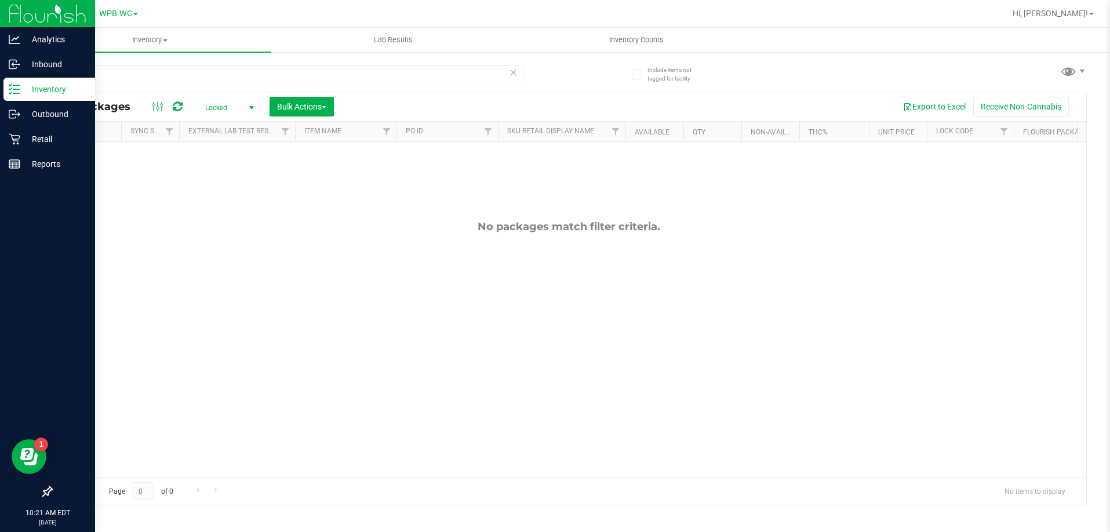
click at [36, 90] on p "Inventory" at bounding box center [55, 89] width 70 height 14
click at [49, 135] on p "Retail" at bounding box center [55, 139] width 70 height 14
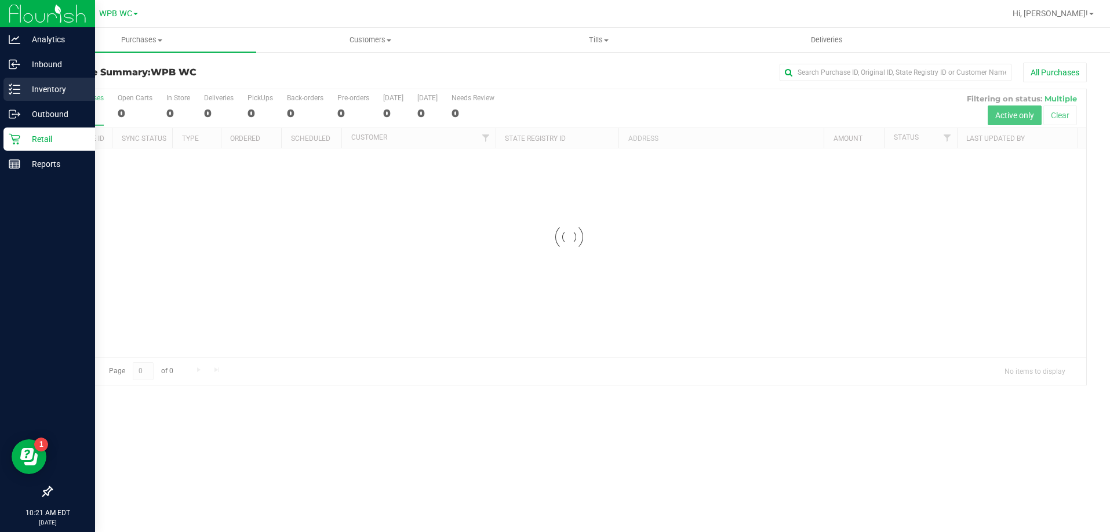
click at [43, 86] on p "Inventory" at bounding box center [55, 89] width 70 height 14
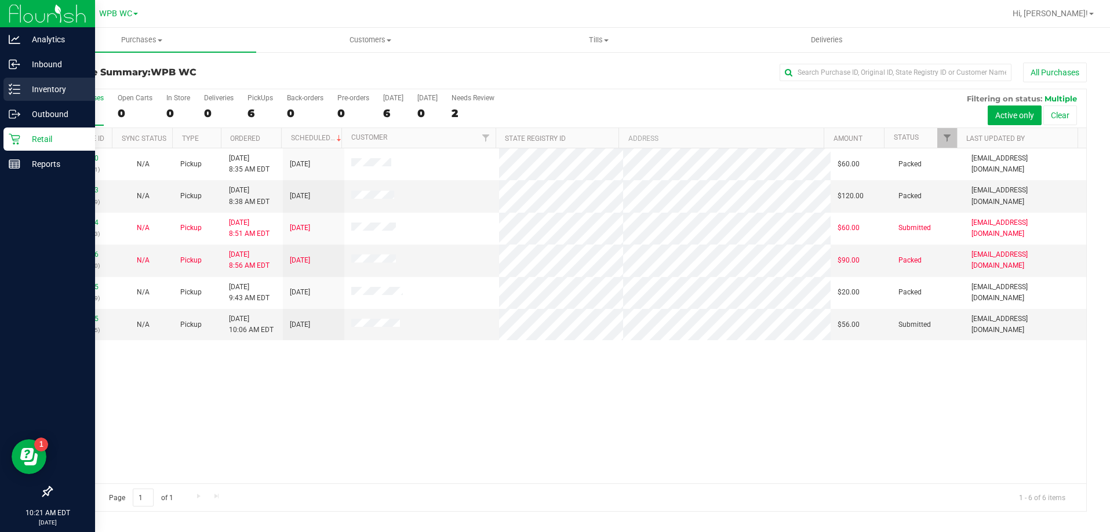
click at [46, 86] on p "Inventory" at bounding box center [55, 89] width 70 height 14
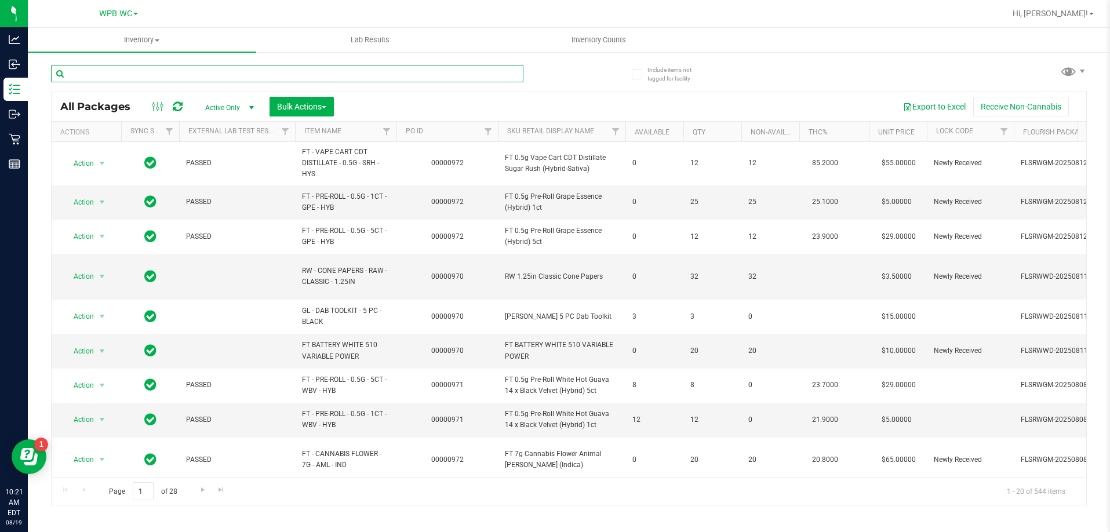
click at [144, 74] on input "text" at bounding box center [287, 73] width 473 height 17
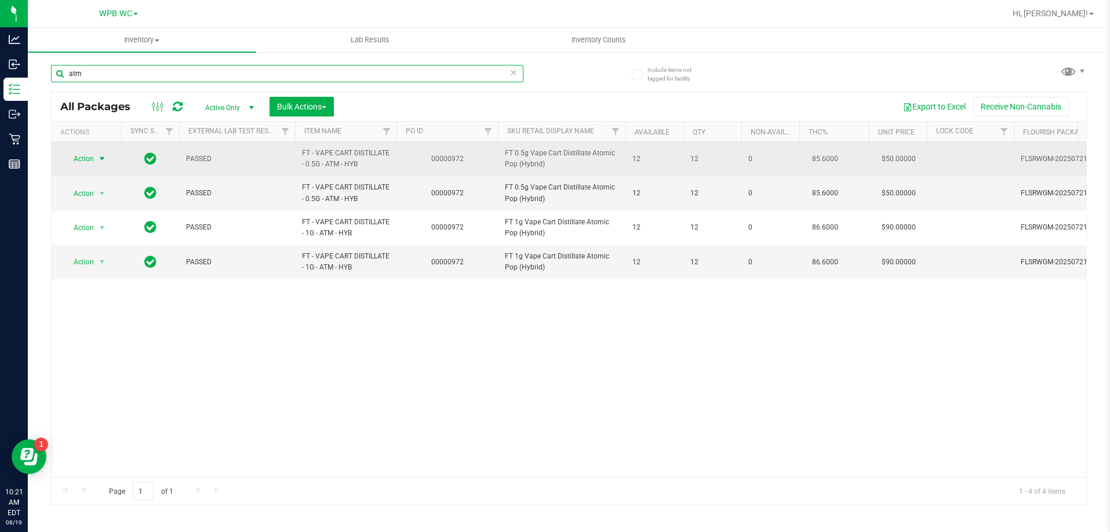
type input "atm"
click at [76, 162] on span "Action" at bounding box center [78, 159] width 31 height 16
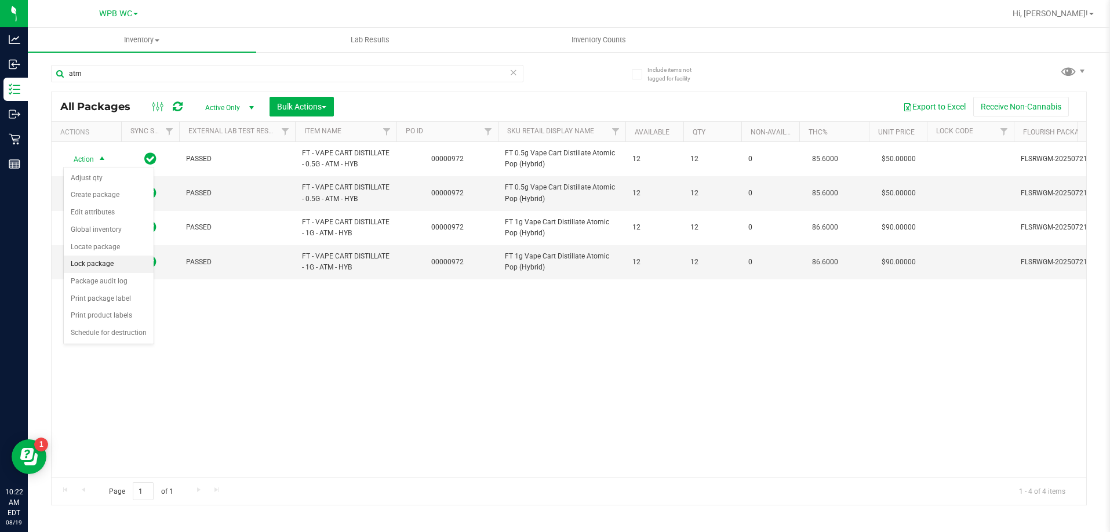
click at [97, 260] on li "Lock package" at bounding box center [109, 264] width 90 height 17
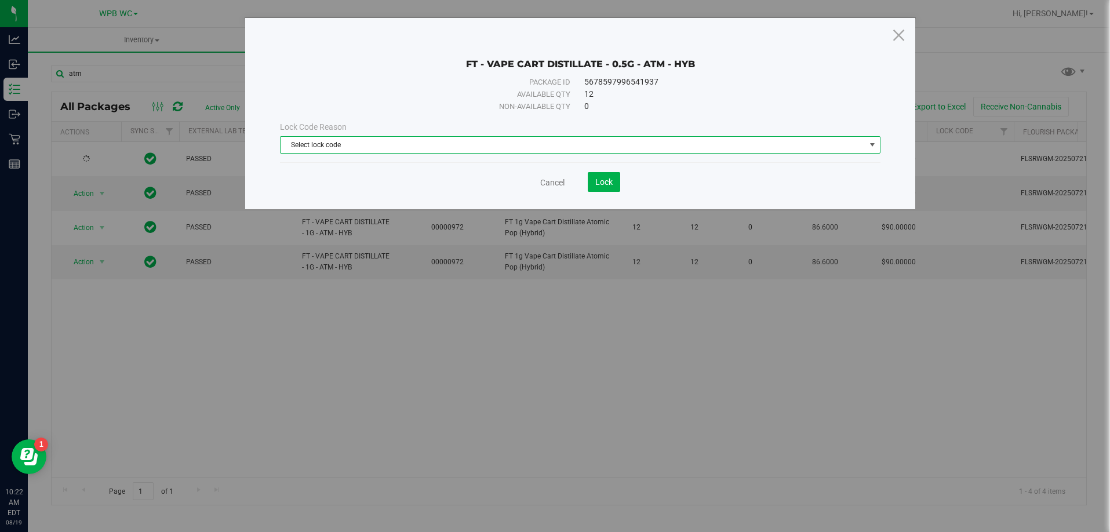
click at [486, 150] on span "Select lock code" at bounding box center [573, 145] width 585 height 16
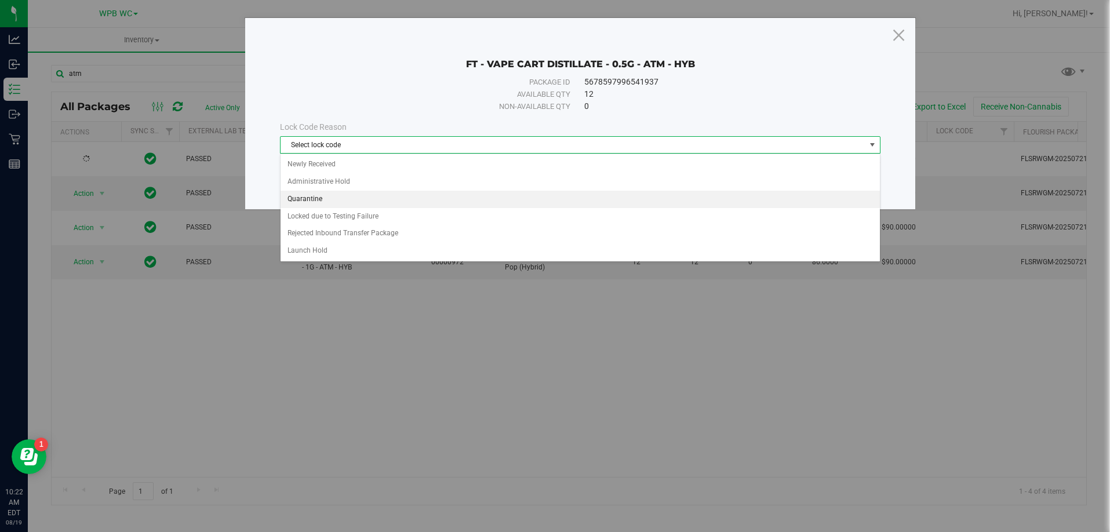
click at [426, 201] on li "Quarantine" at bounding box center [581, 199] width 600 height 17
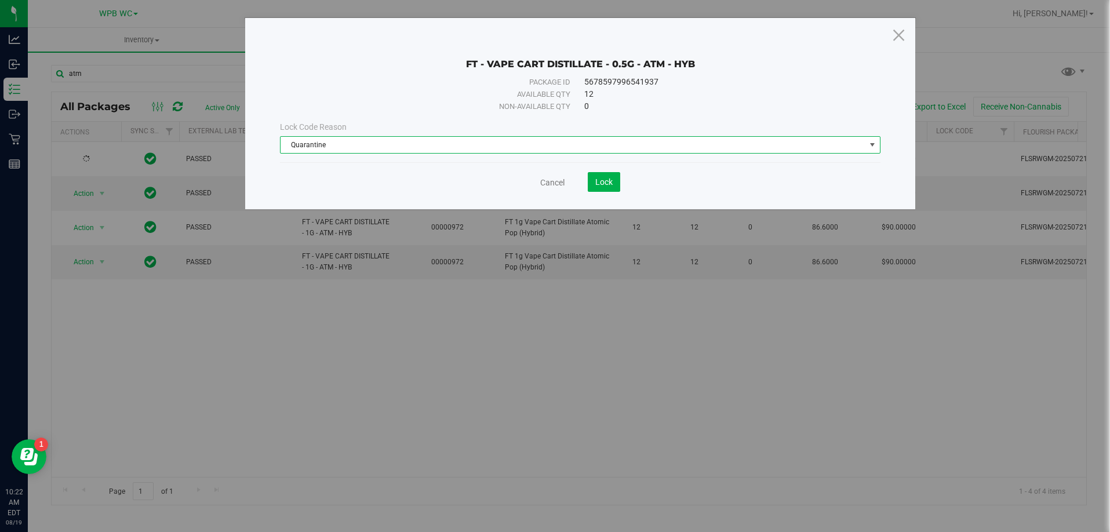
click at [567, 144] on span "Quarantine" at bounding box center [573, 145] width 585 height 16
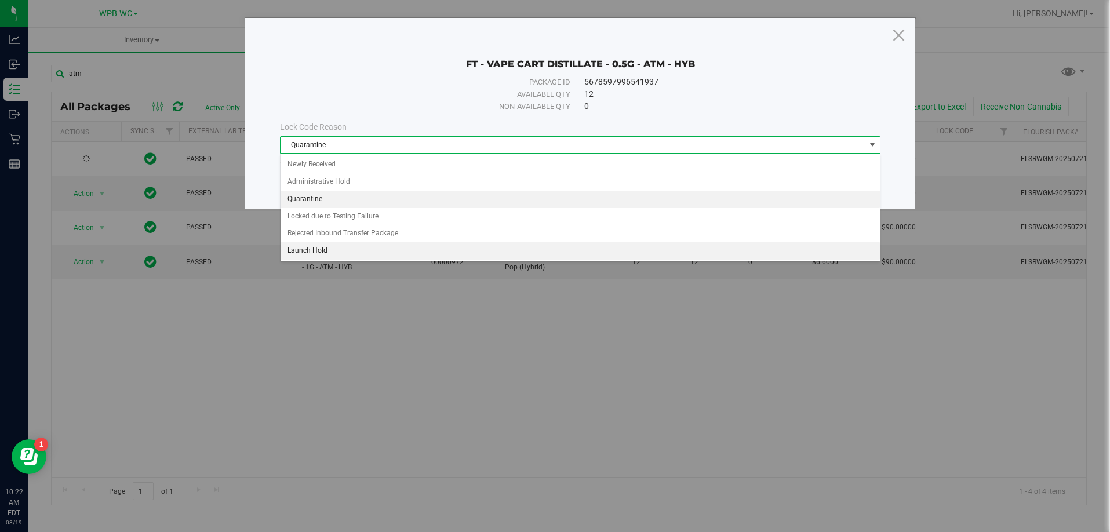
click at [341, 246] on li "Launch Hold" at bounding box center [581, 250] width 600 height 17
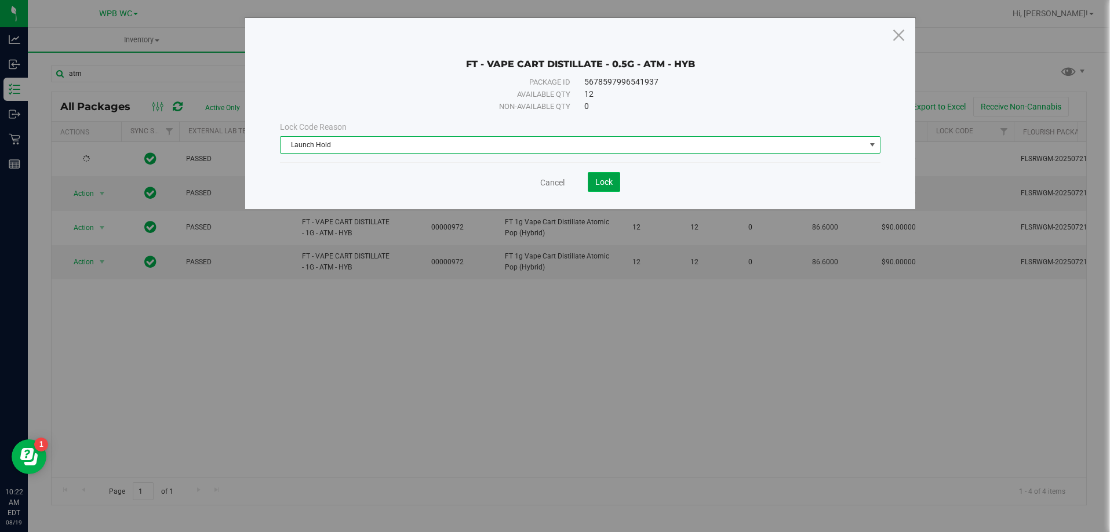
click at [610, 178] on span "Lock" at bounding box center [604, 181] width 17 height 9
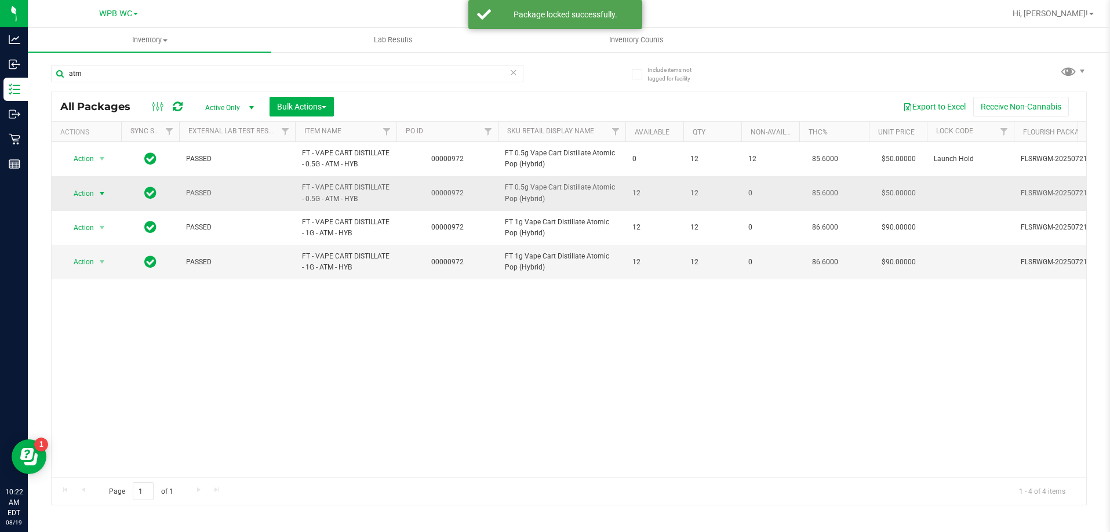
click at [89, 191] on span "Action" at bounding box center [78, 194] width 31 height 16
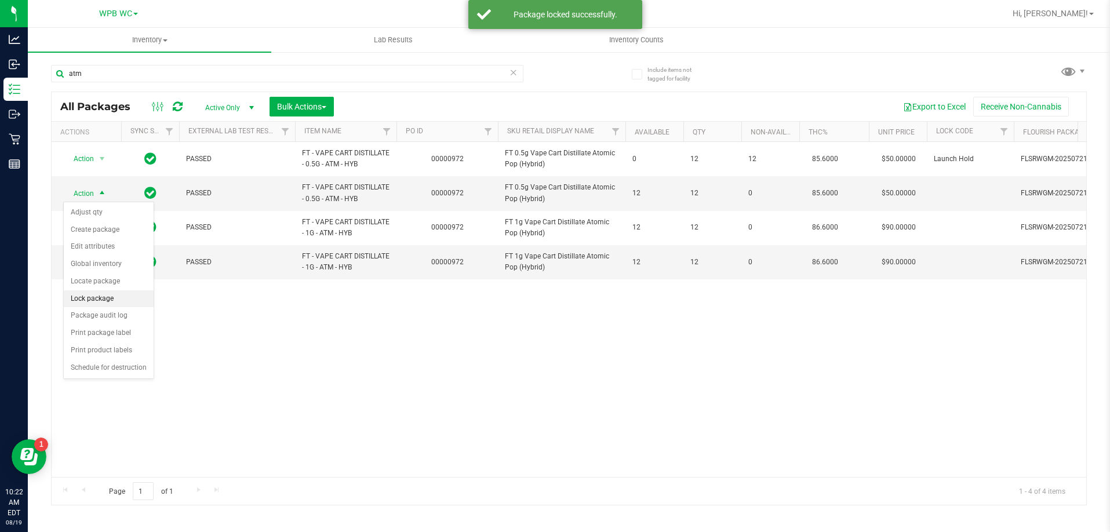
click at [111, 297] on li "Lock package" at bounding box center [109, 299] width 90 height 17
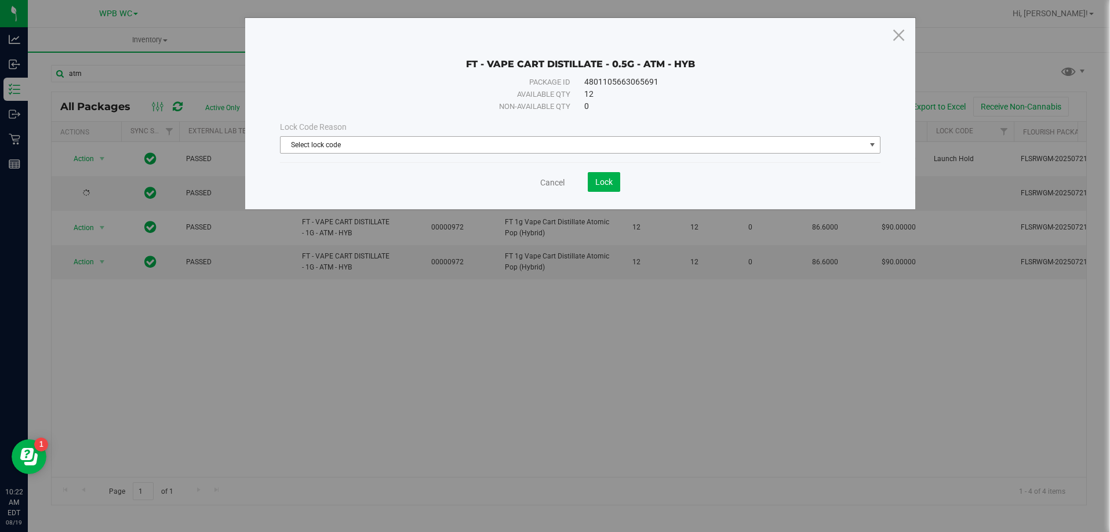
click at [615, 140] on span "Select lock code" at bounding box center [573, 145] width 585 height 16
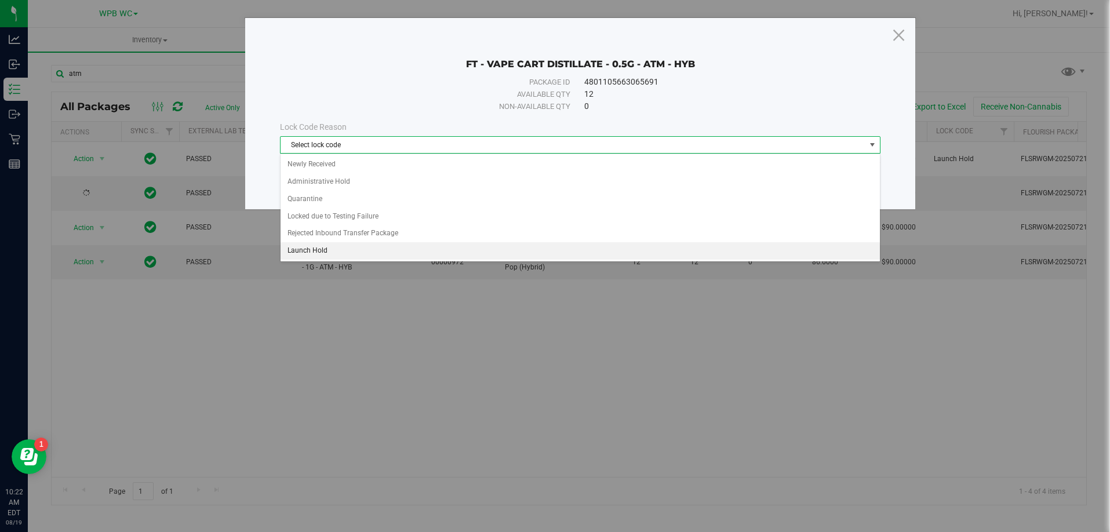
click at [392, 246] on li "Launch Hold" at bounding box center [581, 250] width 600 height 17
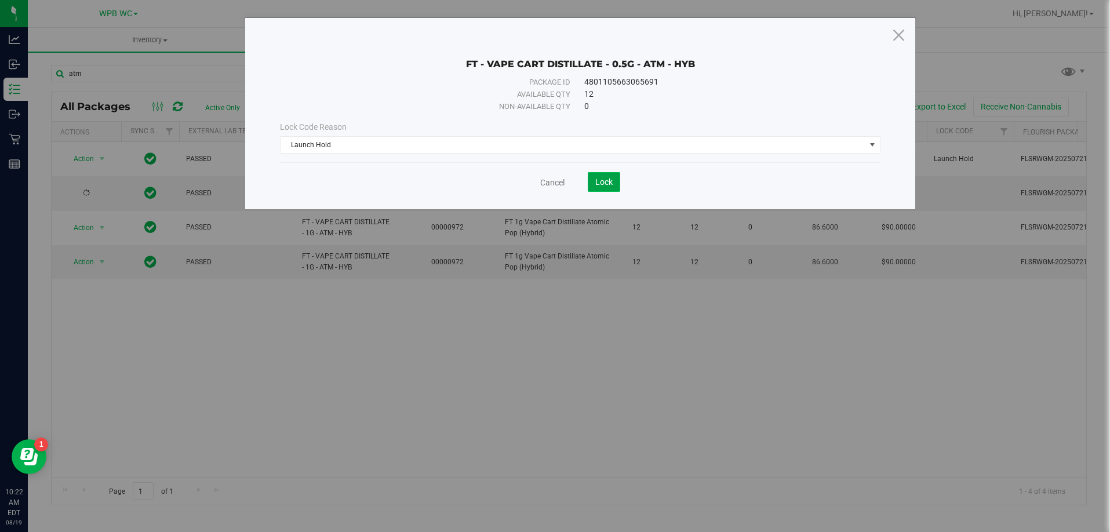
click at [611, 186] on span "Lock" at bounding box center [604, 181] width 17 height 9
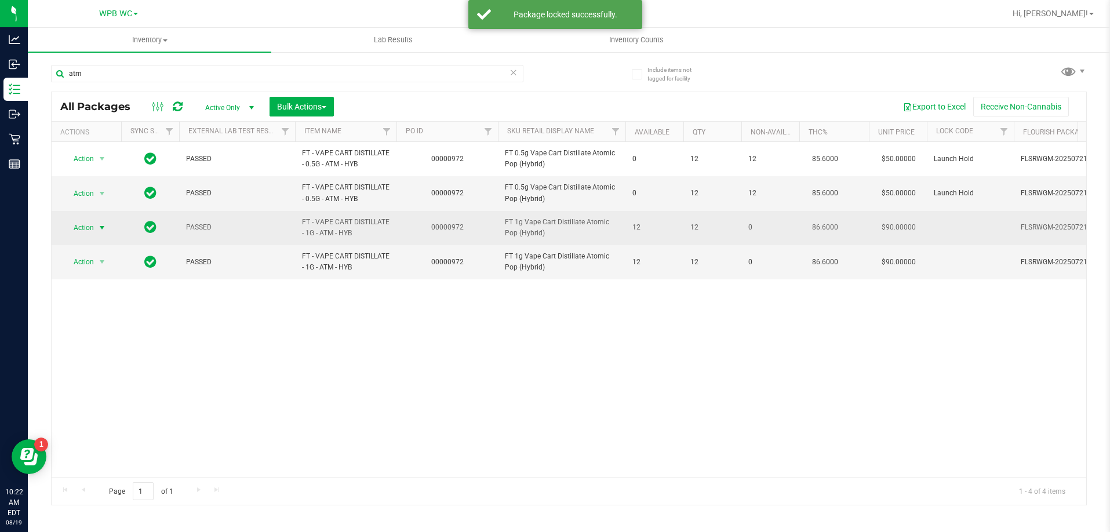
click at [100, 230] on span "select" at bounding box center [101, 227] width 9 height 9
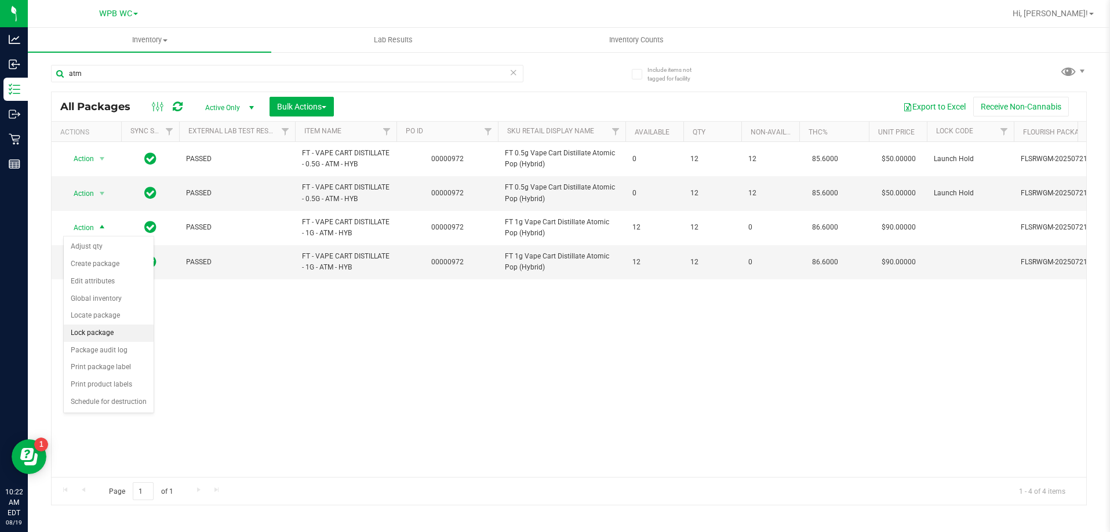
click at [88, 333] on li "Lock package" at bounding box center [109, 333] width 90 height 17
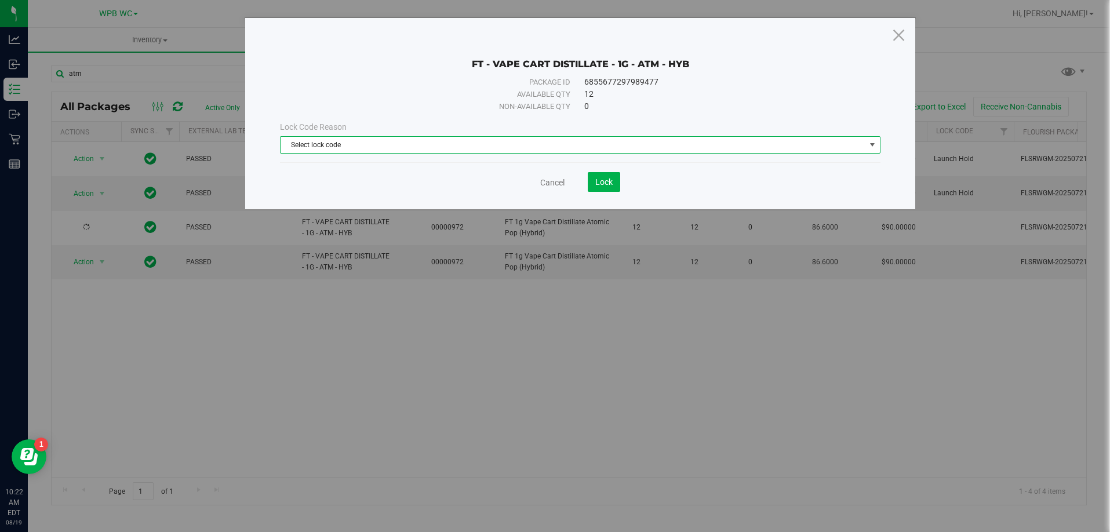
click at [459, 149] on span "Select lock code" at bounding box center [573, 145] width 585 height 16
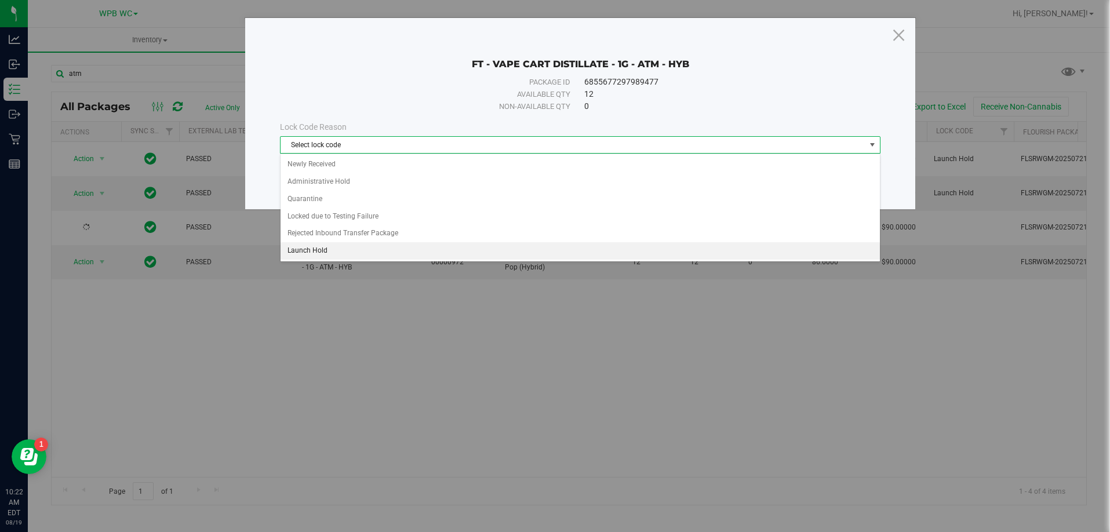
click at [346, 246] on li "Launch Hold" at bounding box center [581, 250] width 600 height 17
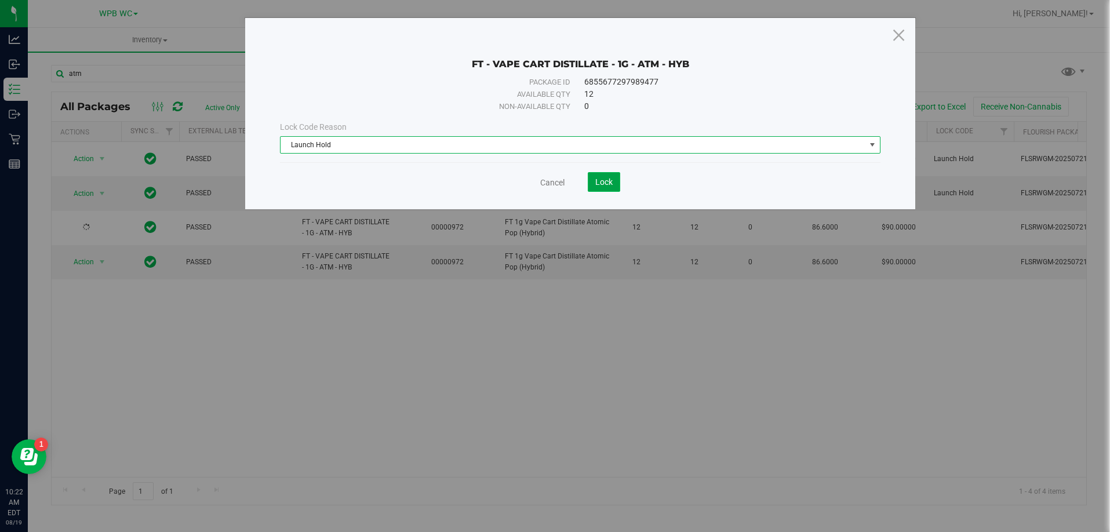
click at [598, 181] on span "Lock" at bounding box center [604, 181] width 17 height 9
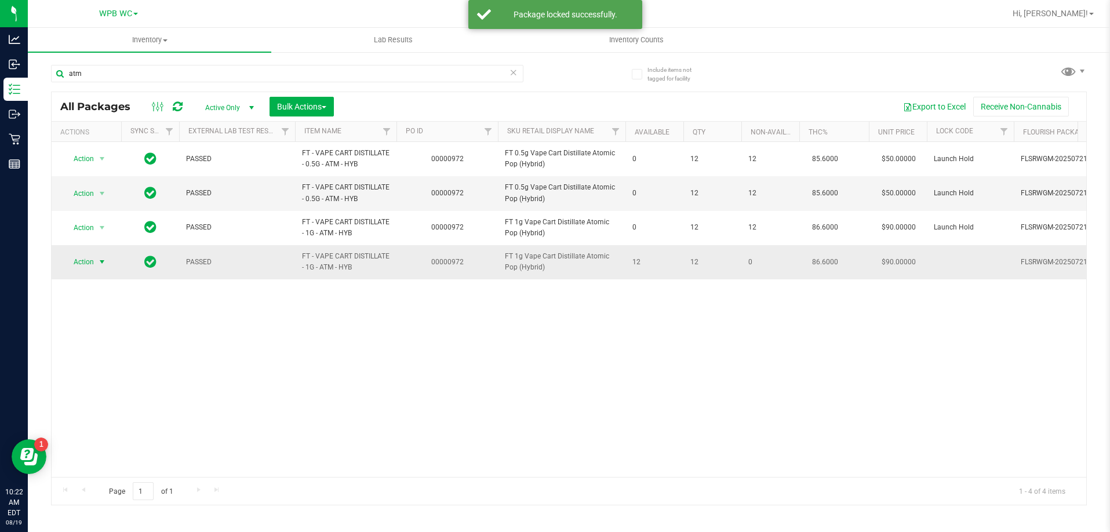
click at [84, 264] on span "Action" at bounding box center [78, 262] width 31 height 16
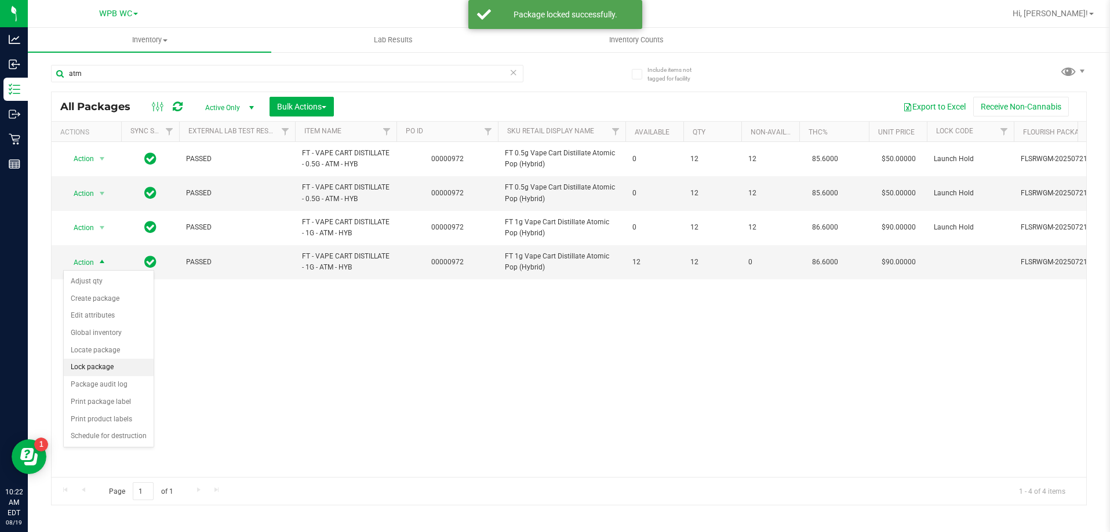
click at [89, 369] on li "Lock package" at bounding box center [109, 367] width 90 height 17
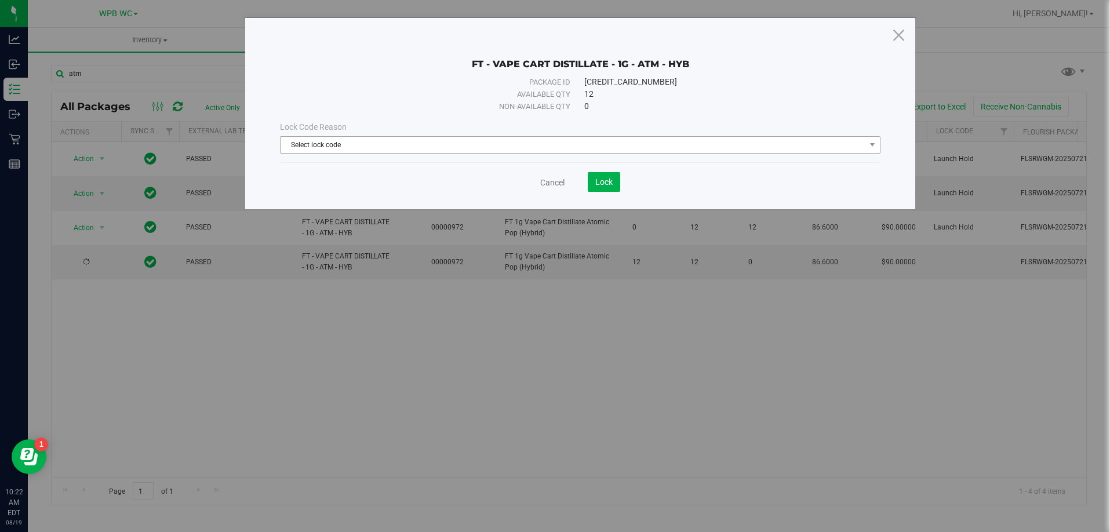
click at [445, 148] on span "Select lock code" at bounding box center [573, 145] width 585 height 16
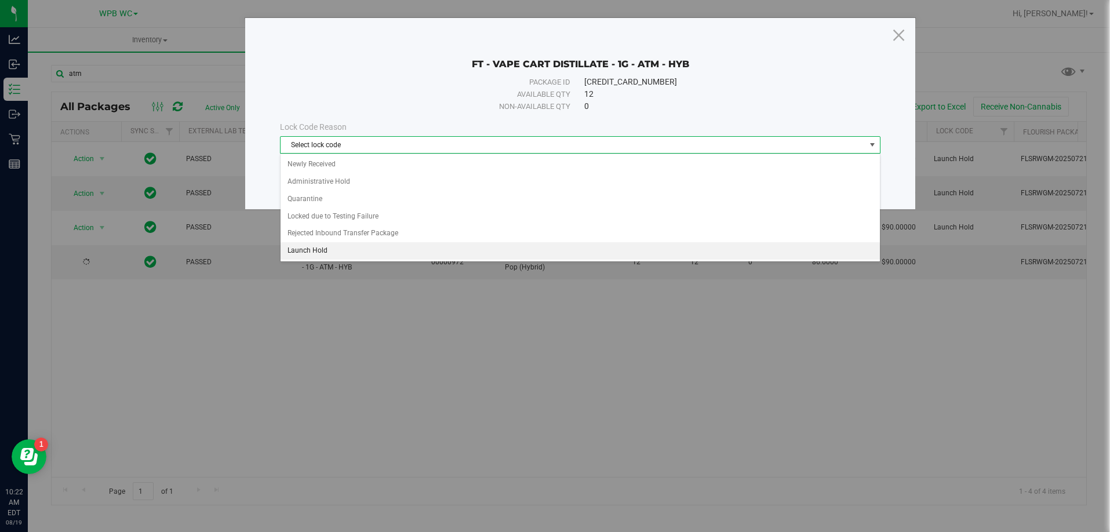
click at [336, 243] on li "Launch Hold" at bounding box center [581, 250] width 600 height 17
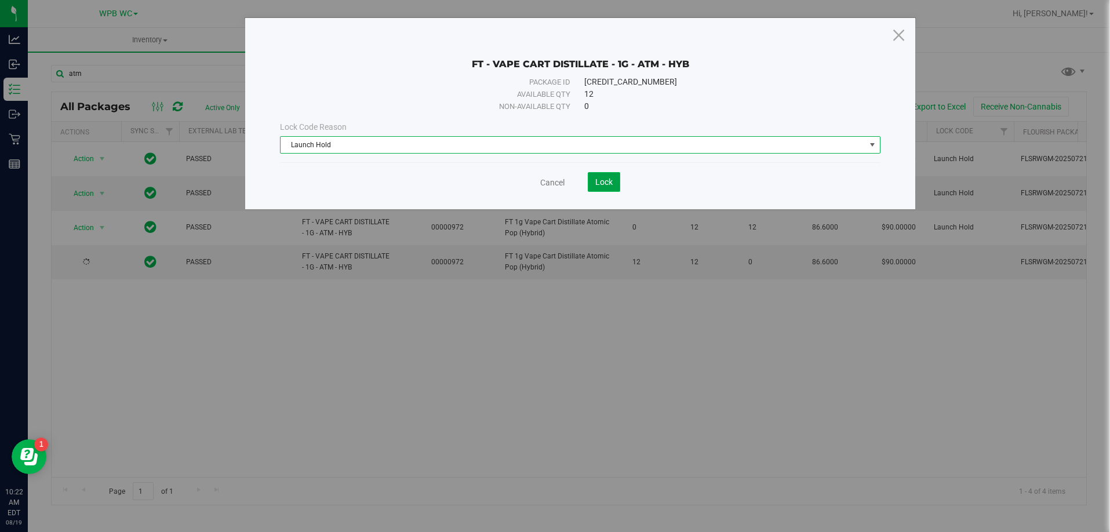
click at [592, 187] on button "Lock" at bounding box center [604, 182] width 32 height 20
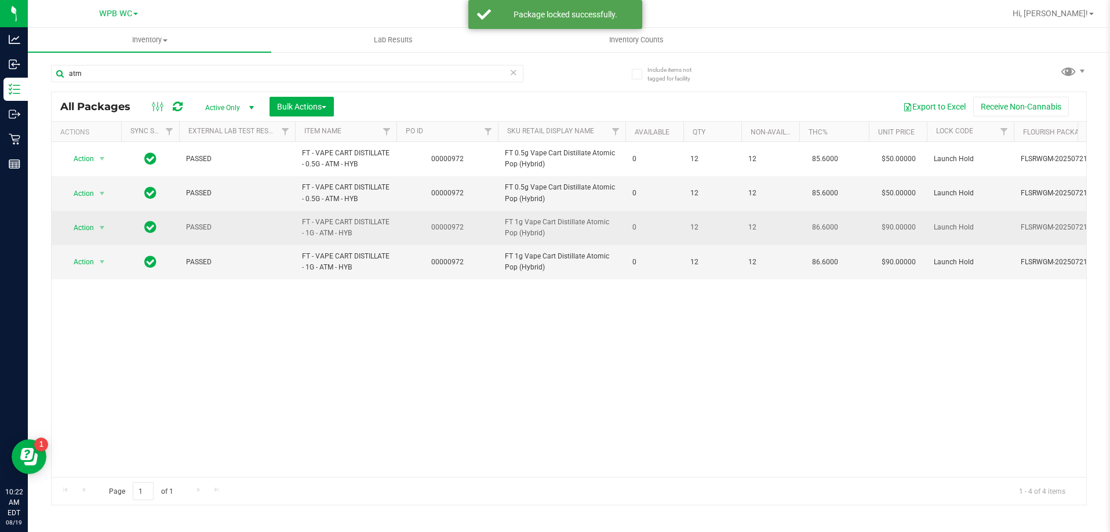
click at [666, 231] on span "0" at bounding box center [655, 227] width 44 height 11
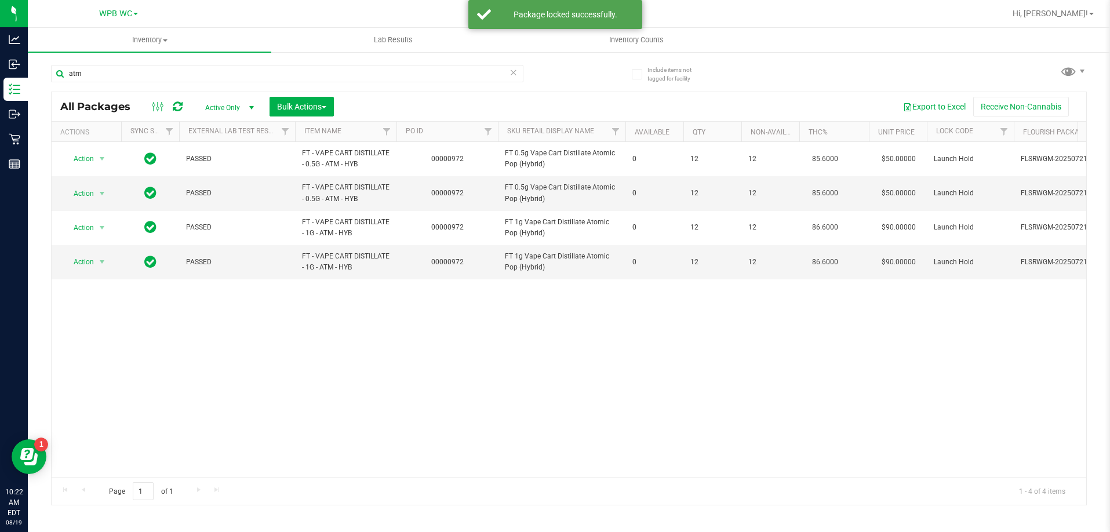
click at [630, 358] on div "Action Action Edit attributes Global inventory Locate package Package audit log…" at bounding box center [569, 309] width 1035 height 335
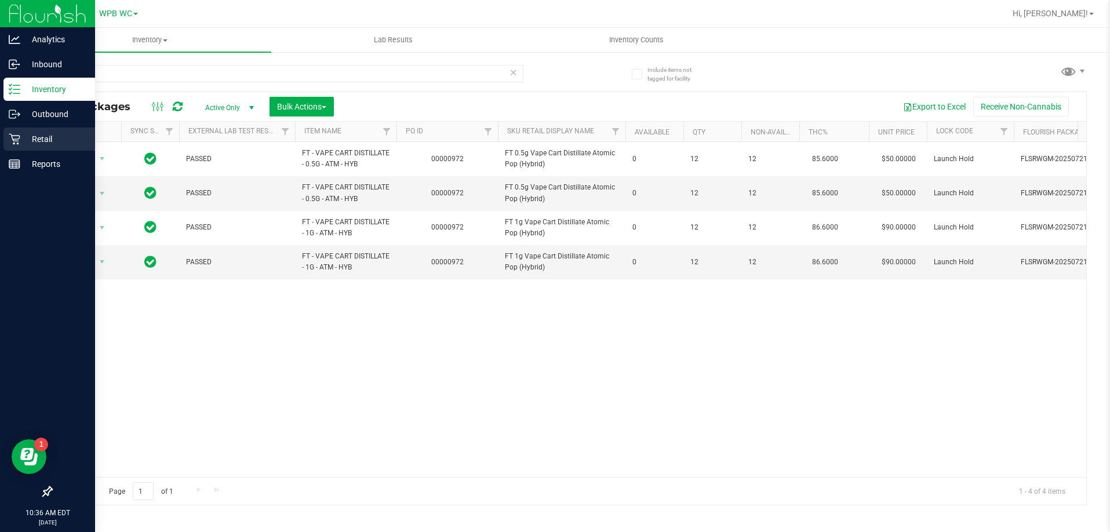
click at [49, 147] on div "Retail" at bounding box center [49, 139] width 92 height 23
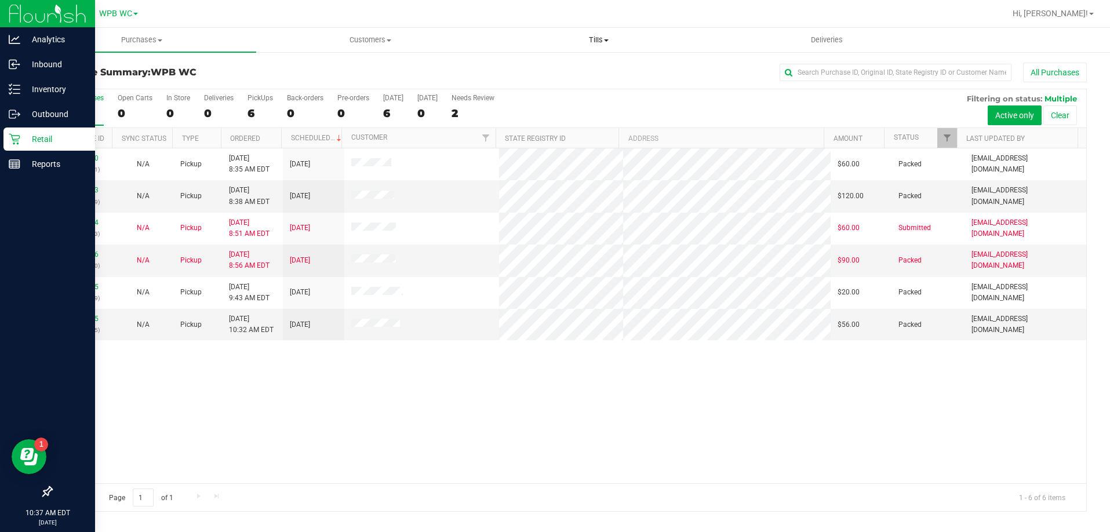
click at [598, 50] on uib-tab-heading "Tills Manage tills Reconcile e-payments" at bounding box center [598, 39] width 227 height 23
click at [543, 66] on span "Manage tills" at bounding box center [524, 70] width 78 height 10
